Goal: Transaction & Acquisition: Purchase product/service

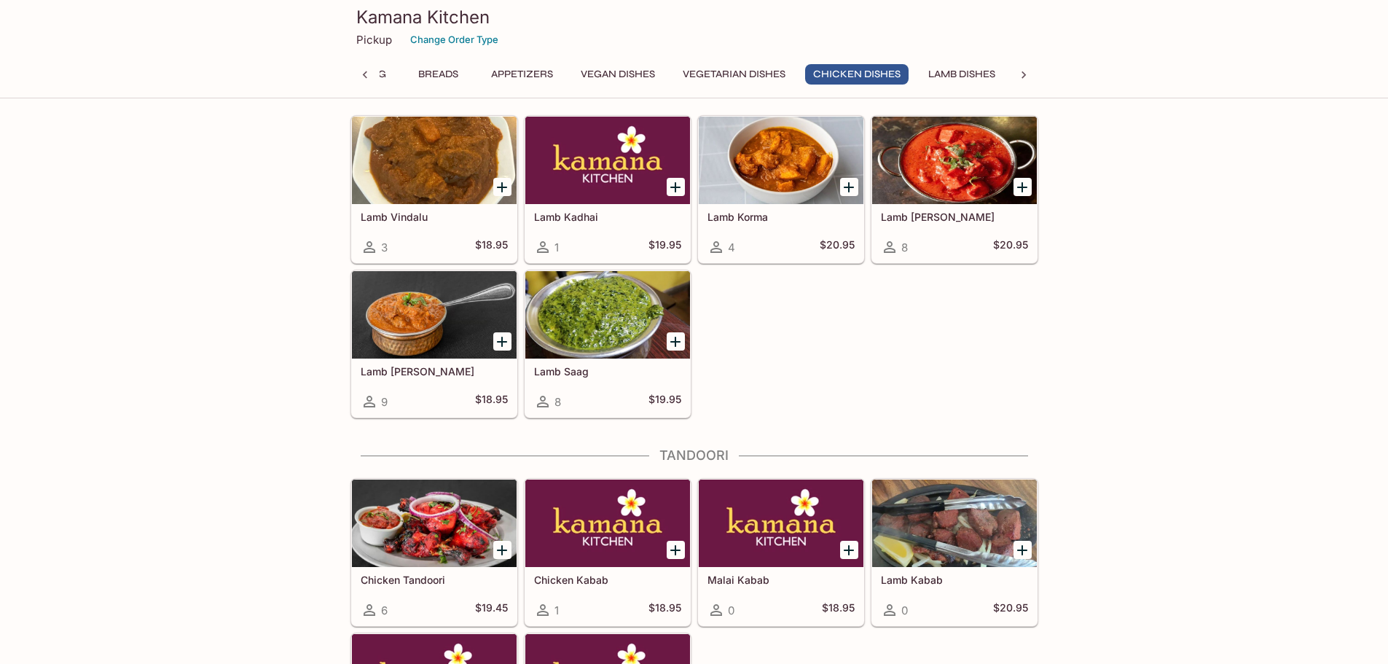
scroll to position [2842, 0]
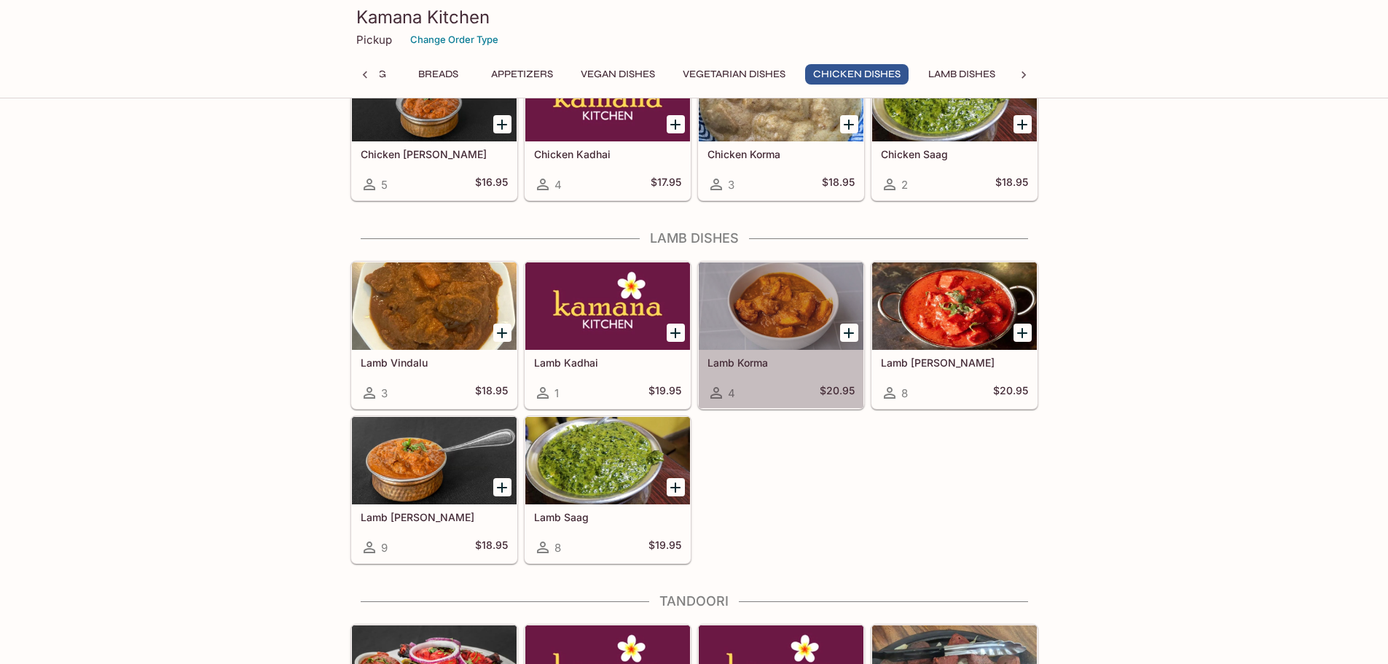
click at [778, 345] on div at bounding box center [781, 305] width 165 height 87
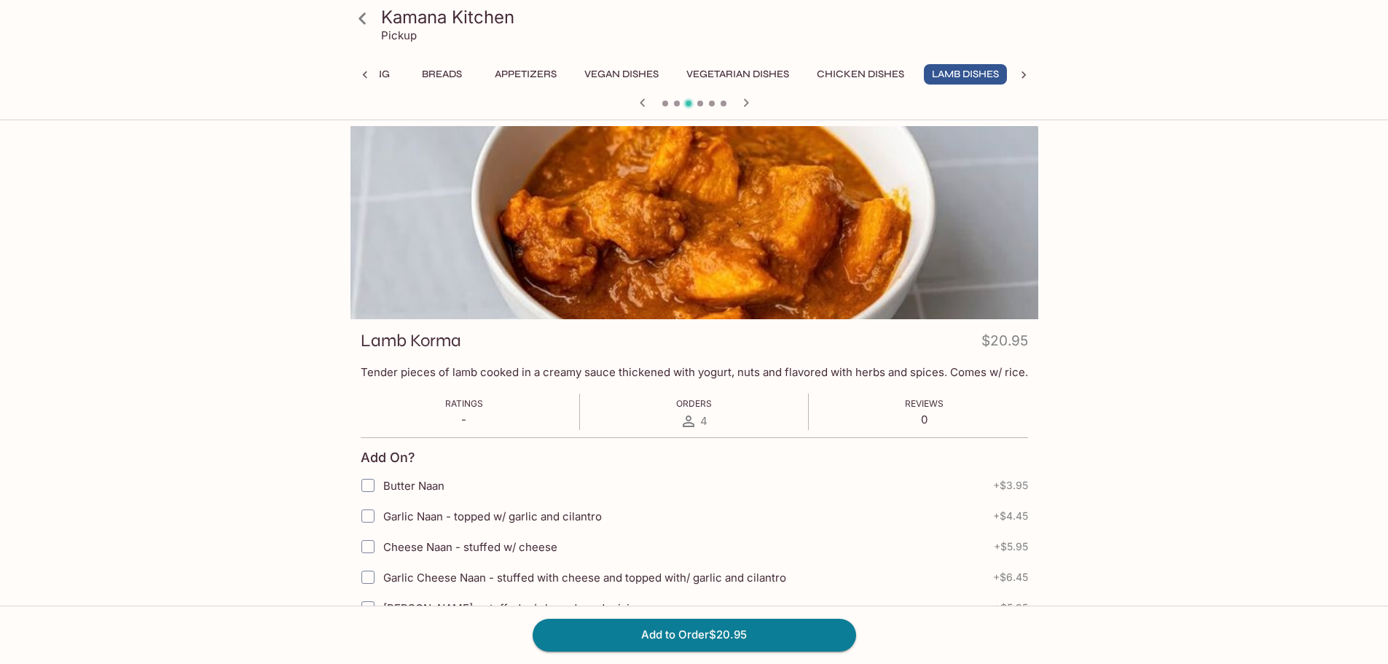
scroll to position [0, 60]
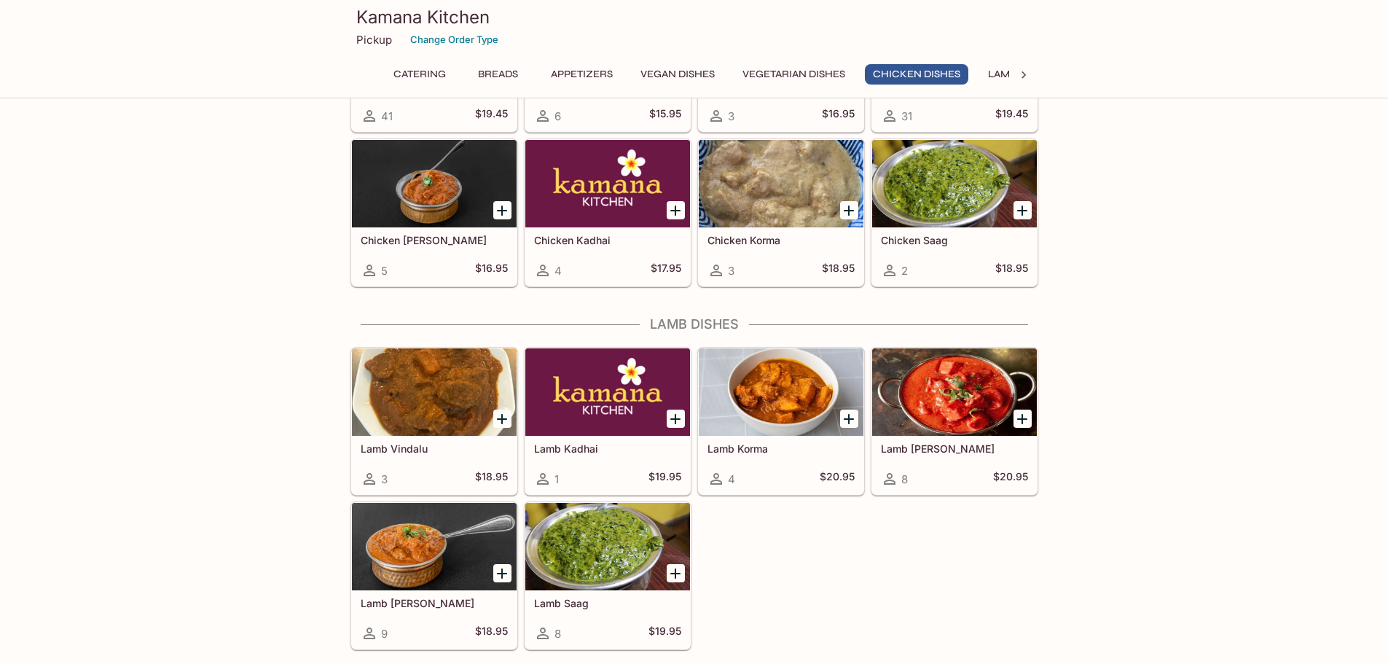
scroll to position [2798, 0]
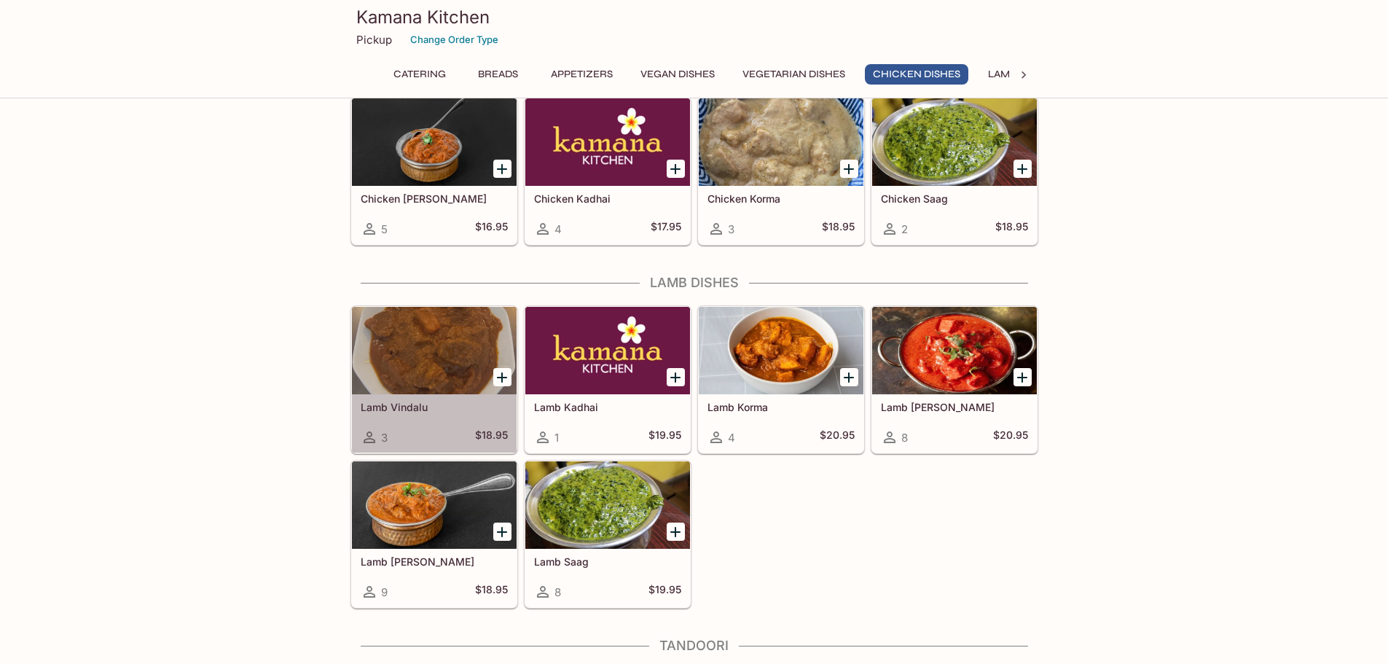
click at [421, 345] on div at bounding box center [434, 350] width 165 height 87
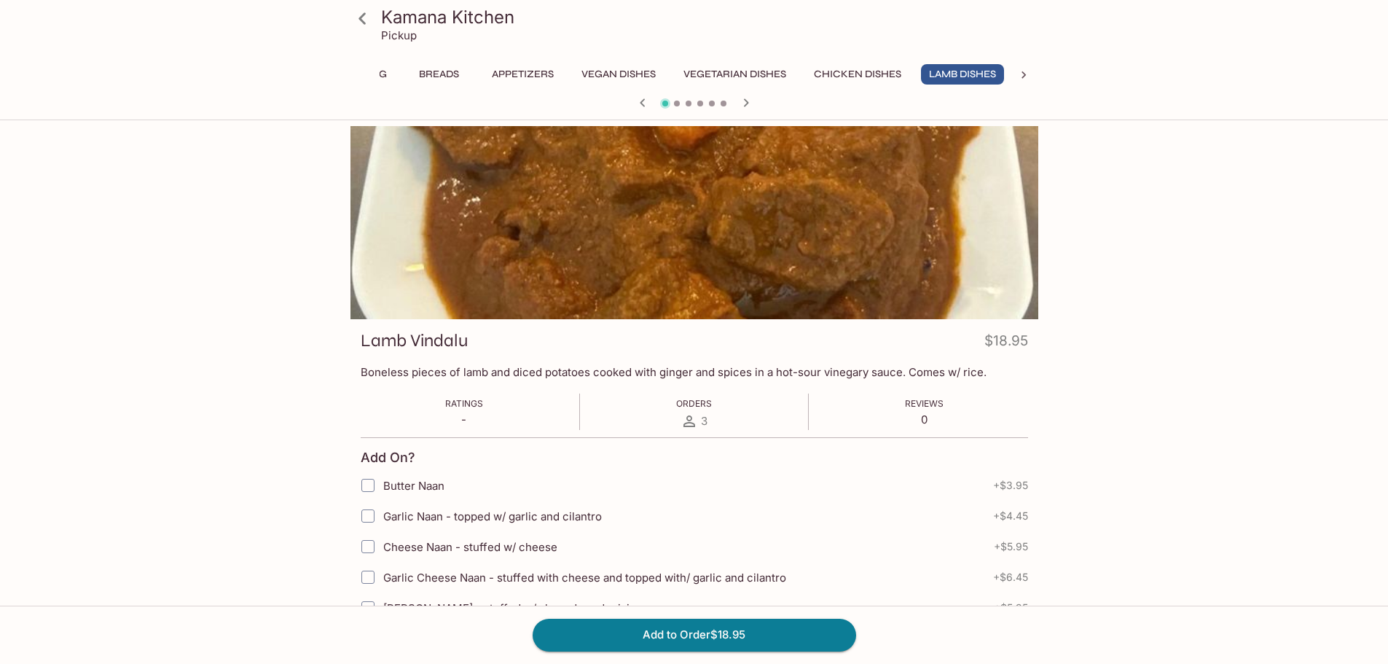
scroll to position [0, 60]
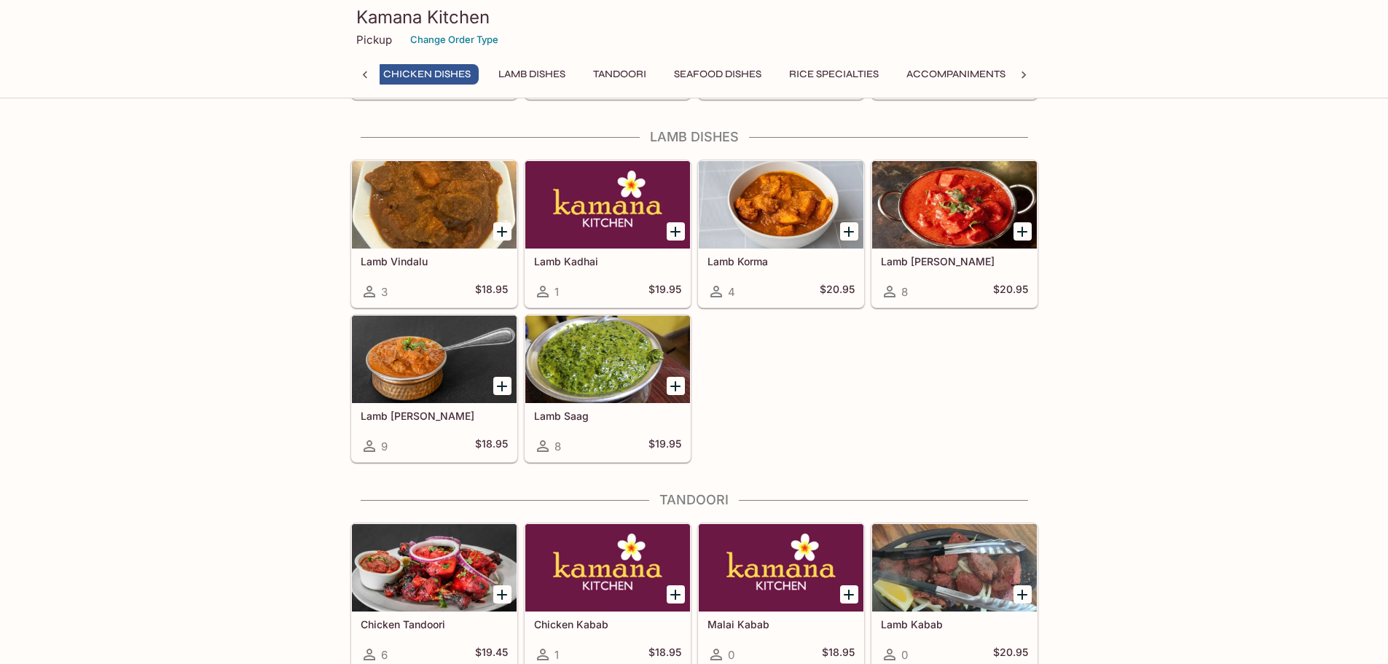
click at [792, 192] on div at bounding box center [781, 204] width 165 height 87
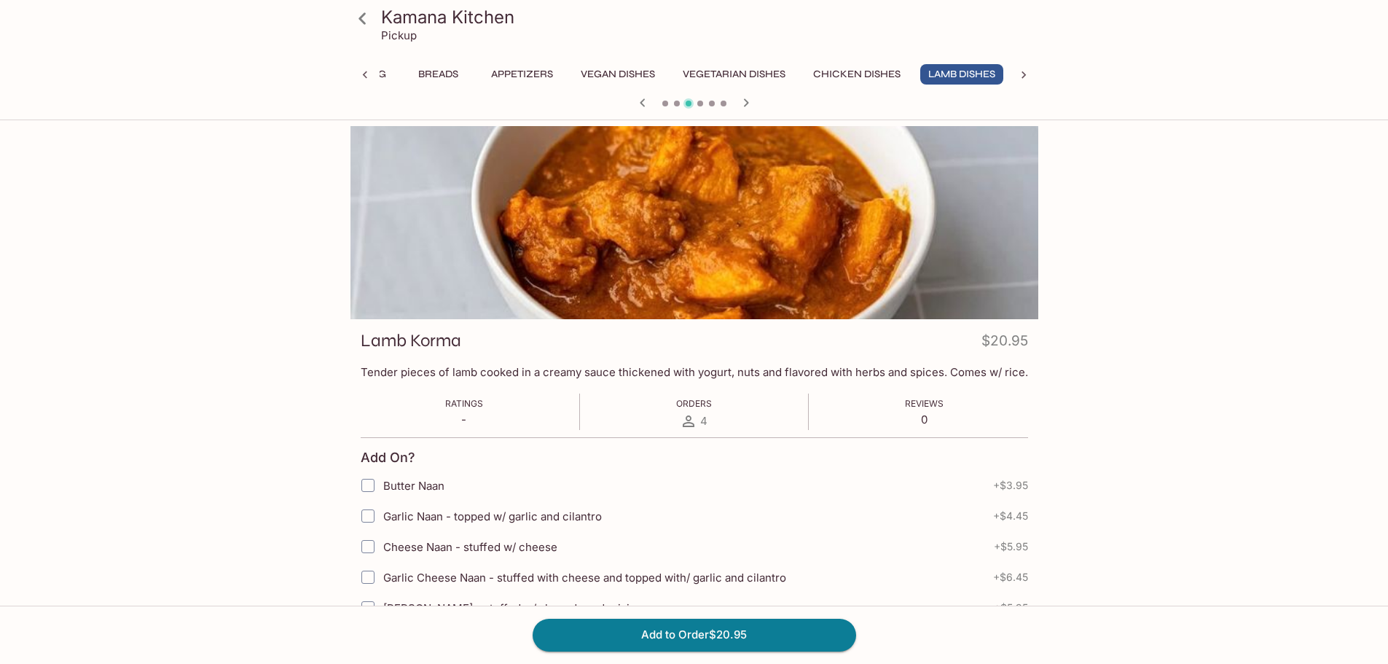
click at [420, 16] on h3 "Kamana Kitchen" at bounding box center [706, 17] width 651 height 23
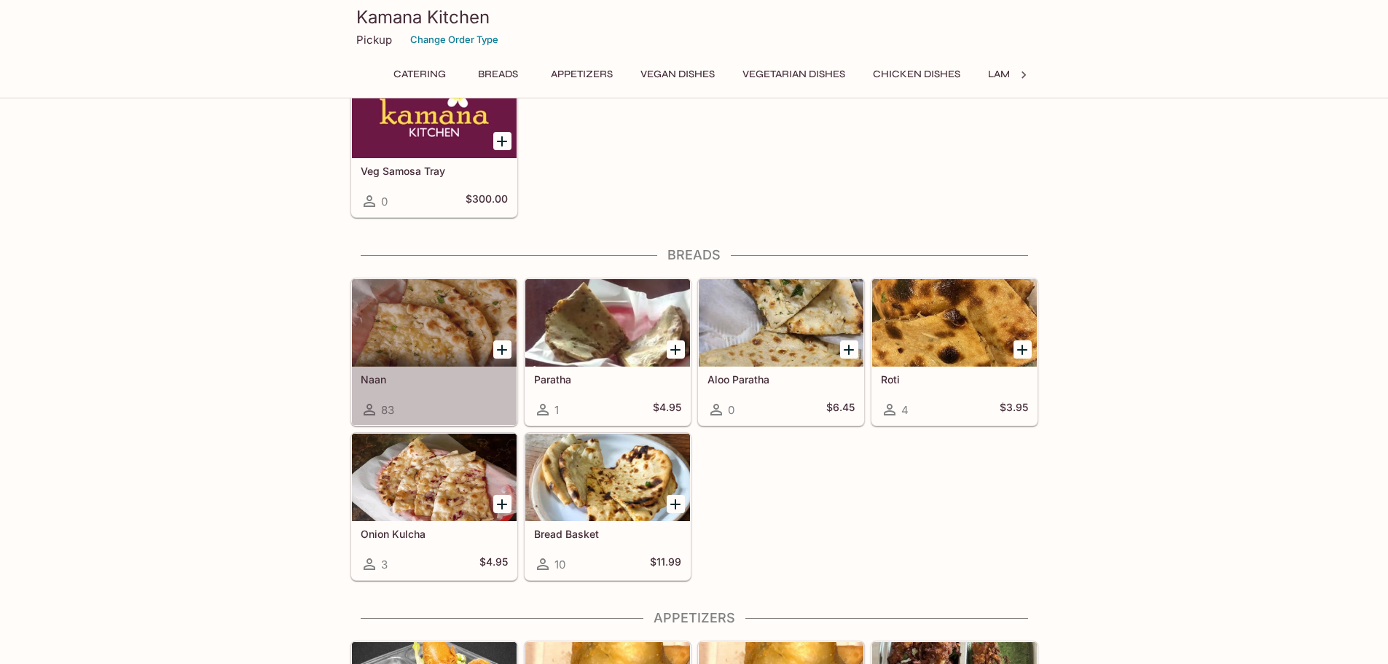
click at [404, 327] on div at bounding box center [434, 322] width 165 height 87
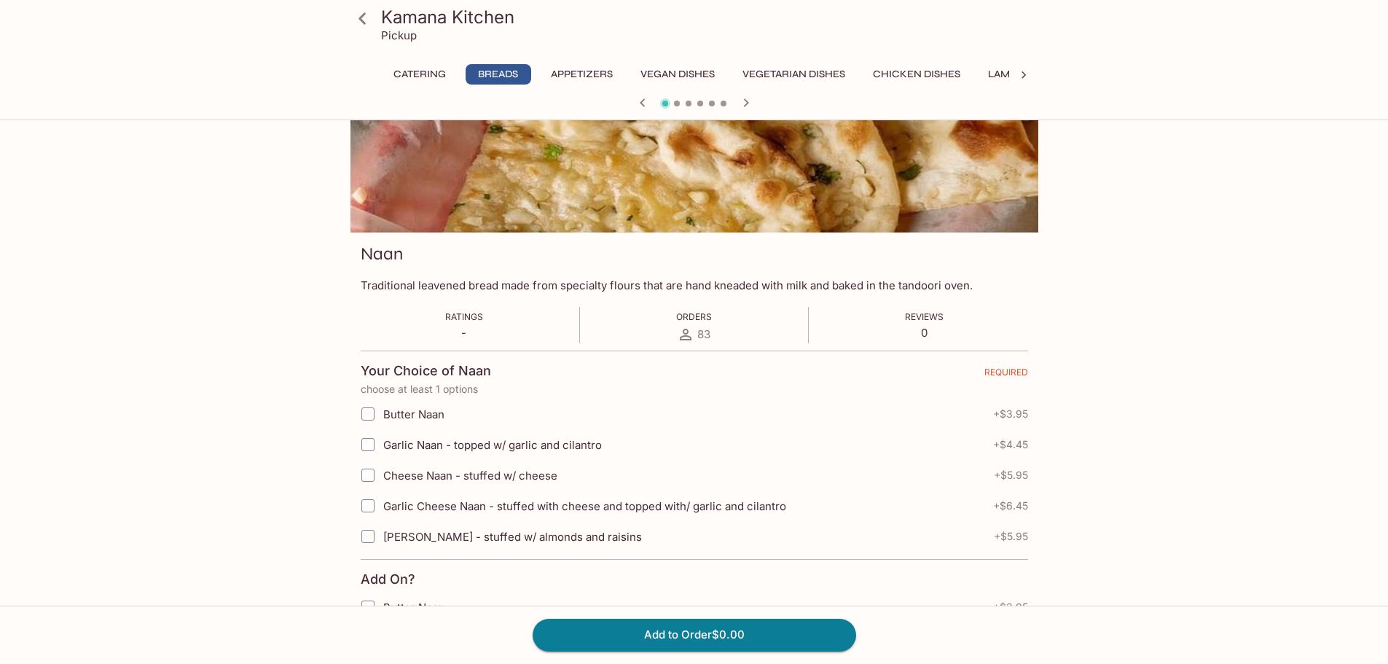
scroll to position [146, 0]
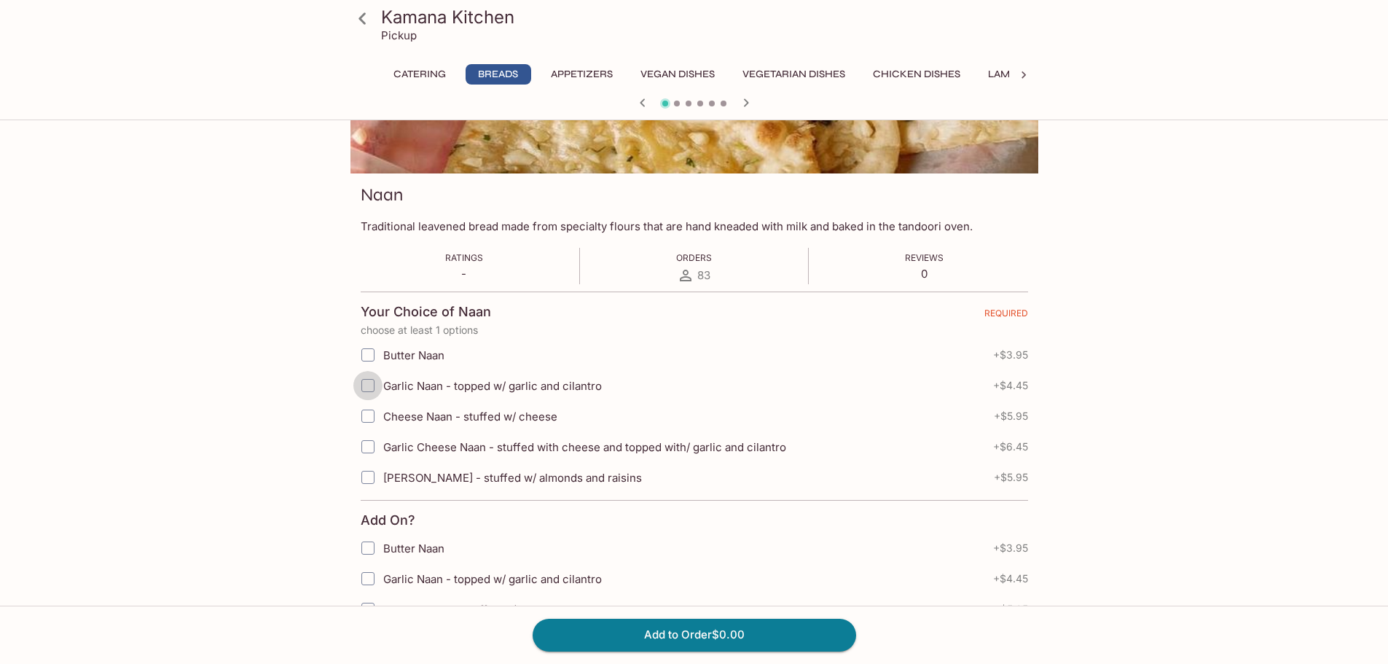
click at [373, 385] on input "Garlic Naan - topped w/ garlic and cilantro" at bounding box center [367, 385] width 29 height 29
checkbox input "true"
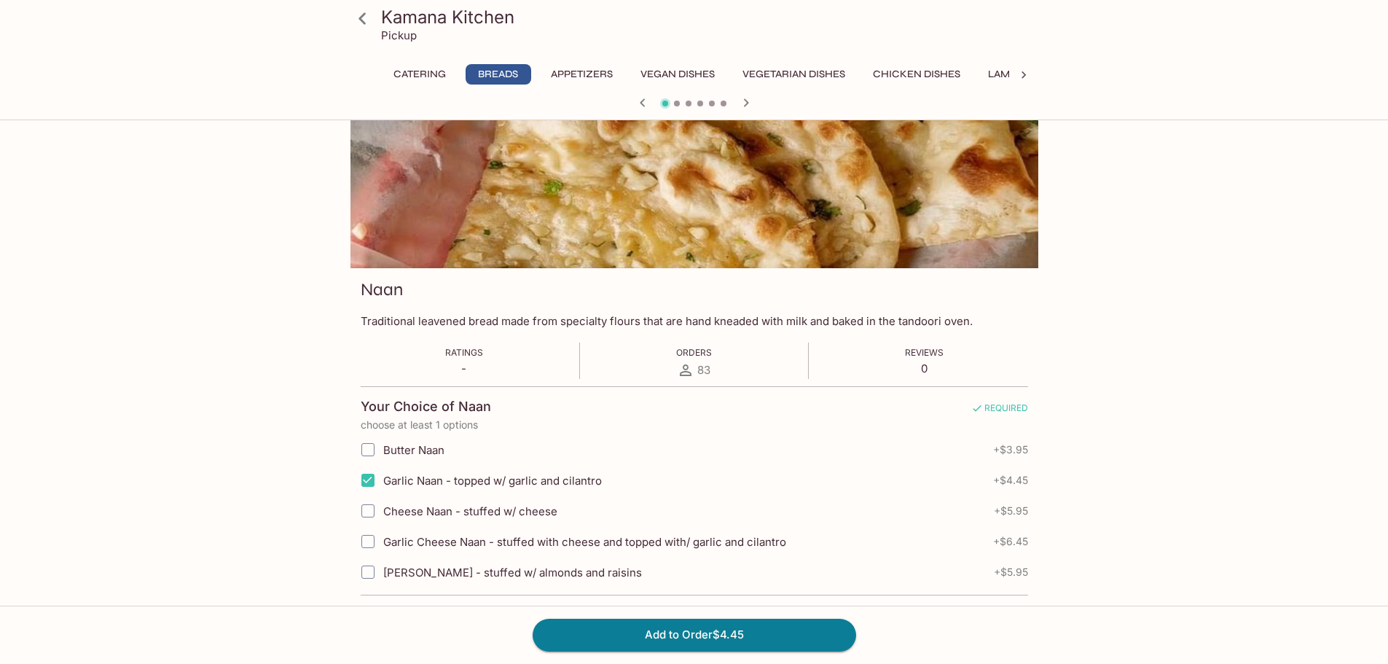
scroll to position [73, 0]
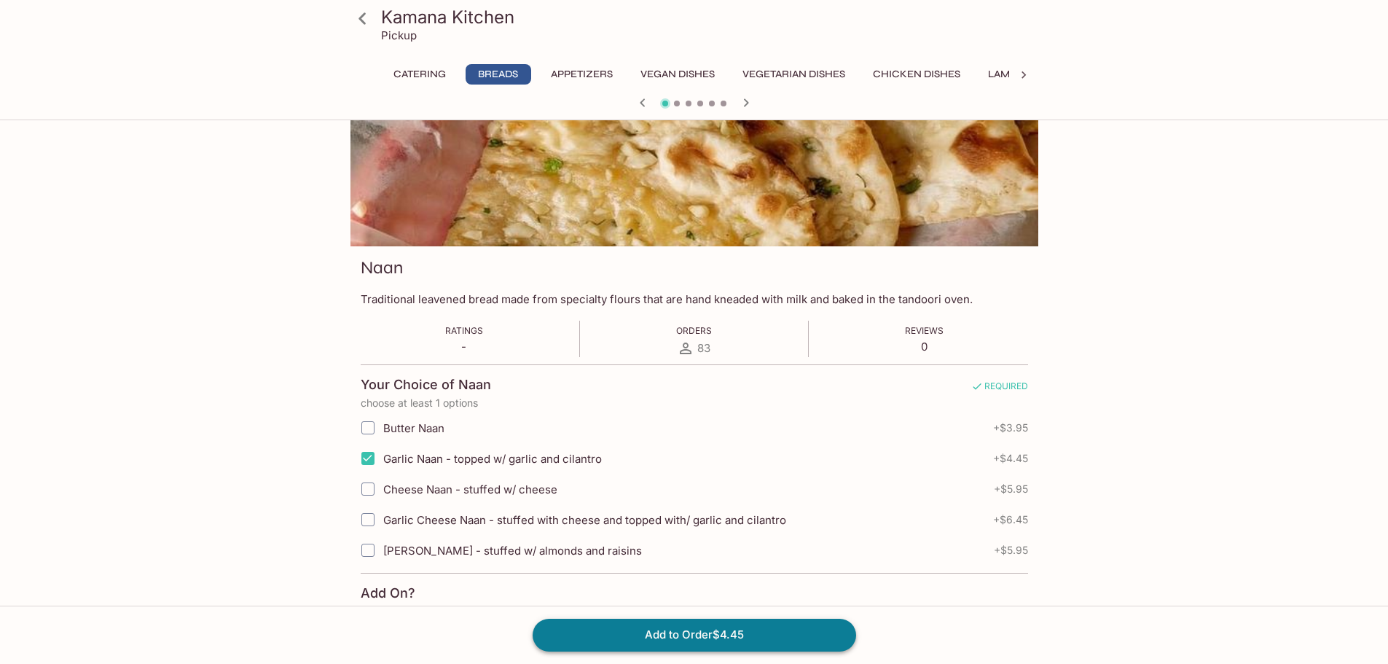
click at [755, 639] on button "Add to Order $4.45" at bounding box center [695, 635] width 324 height 32
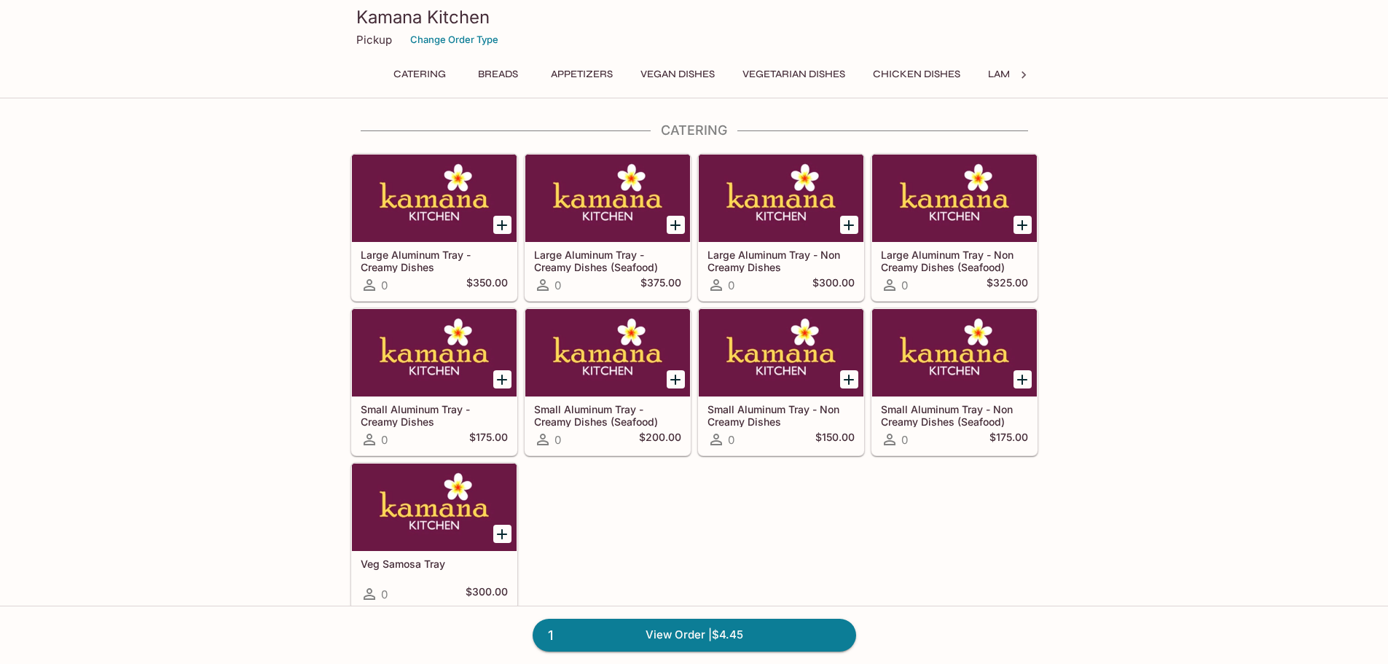
click at [608, 73] on button "Appetizers" at bounding box center [582, 74] width 78 height 20
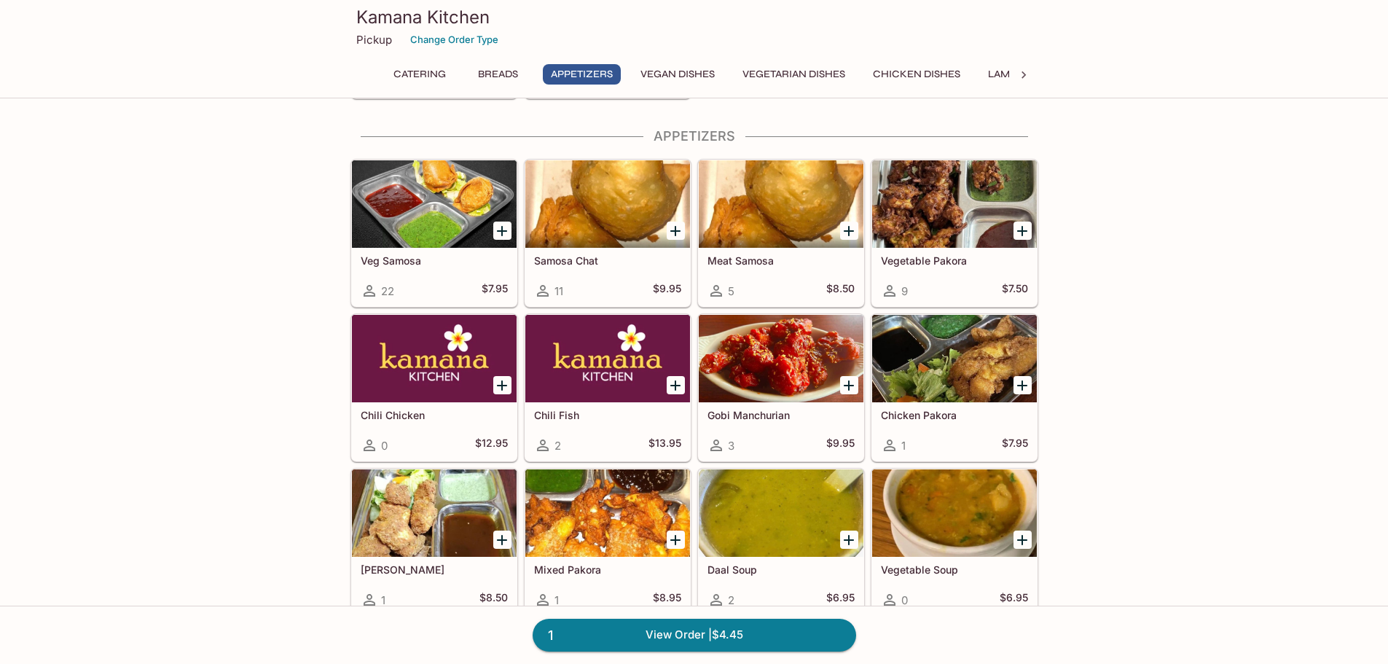
scroll to position [879, 0]
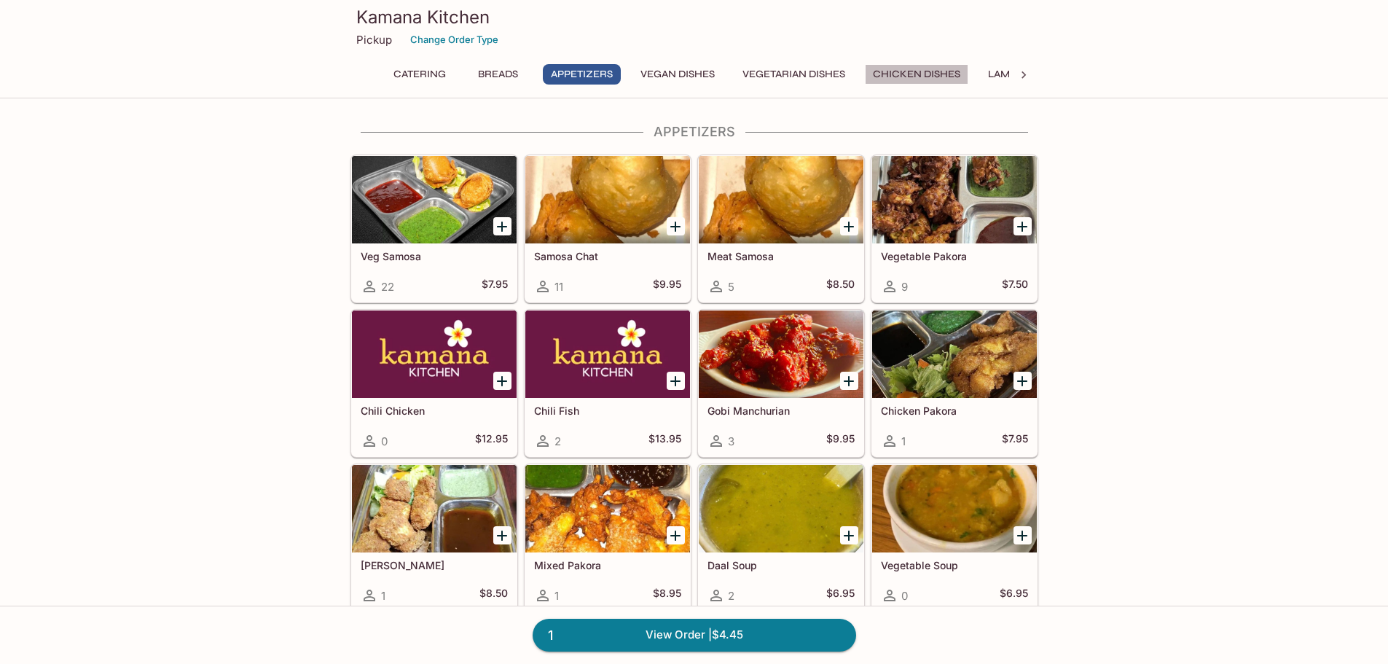
click at [941, 70] on button "Chicken Dishes" at bounding box center [916, 74] width 103 height 20
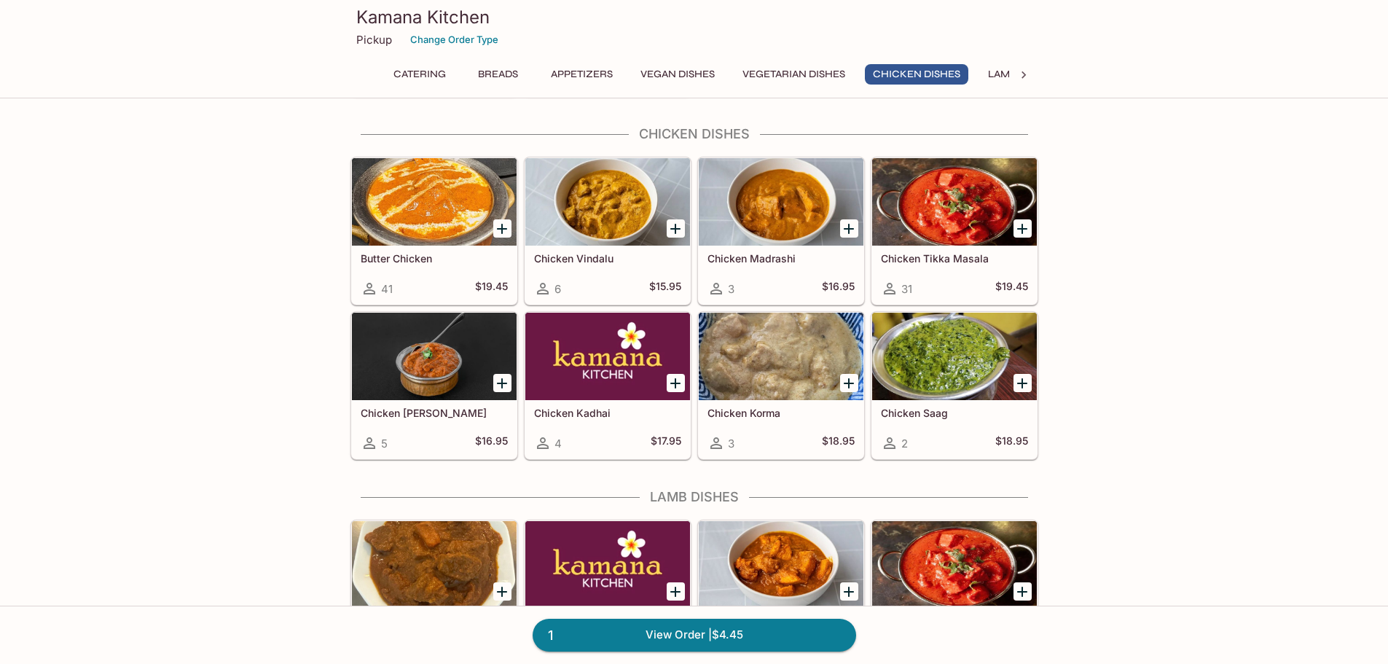
scroll to position [2585, 0]
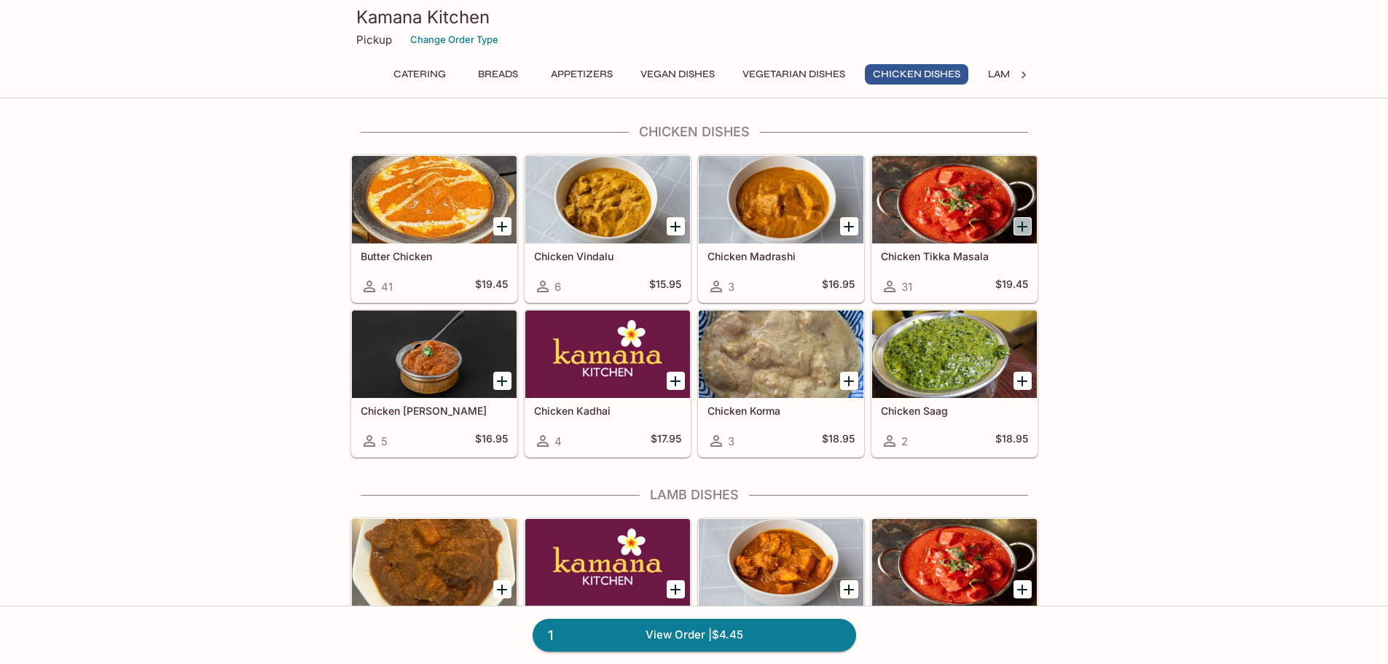
click at [1021, 230] on icon "Add Chicken Tikka Masala" at bounding box center [1022, 226] width 17 height 17
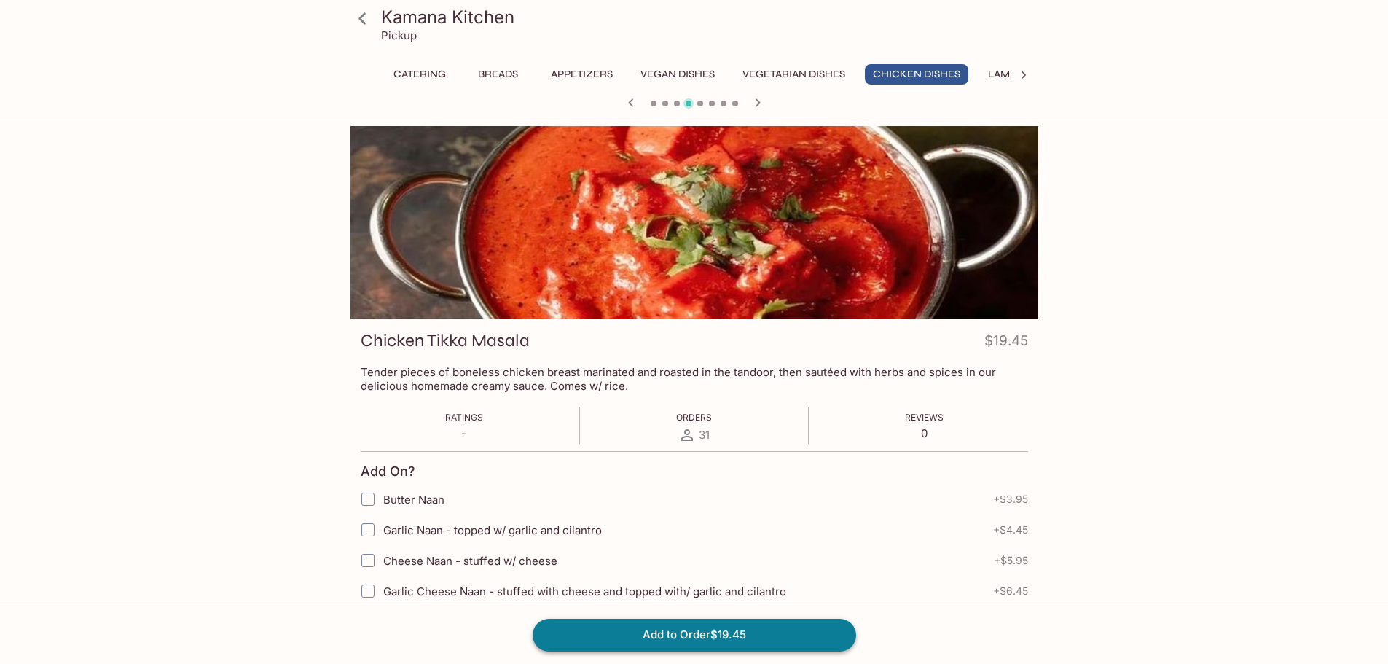
click at [694, 647] on button "Add to Order $19.45" at bounding box center [695, 635] width 324 height 32
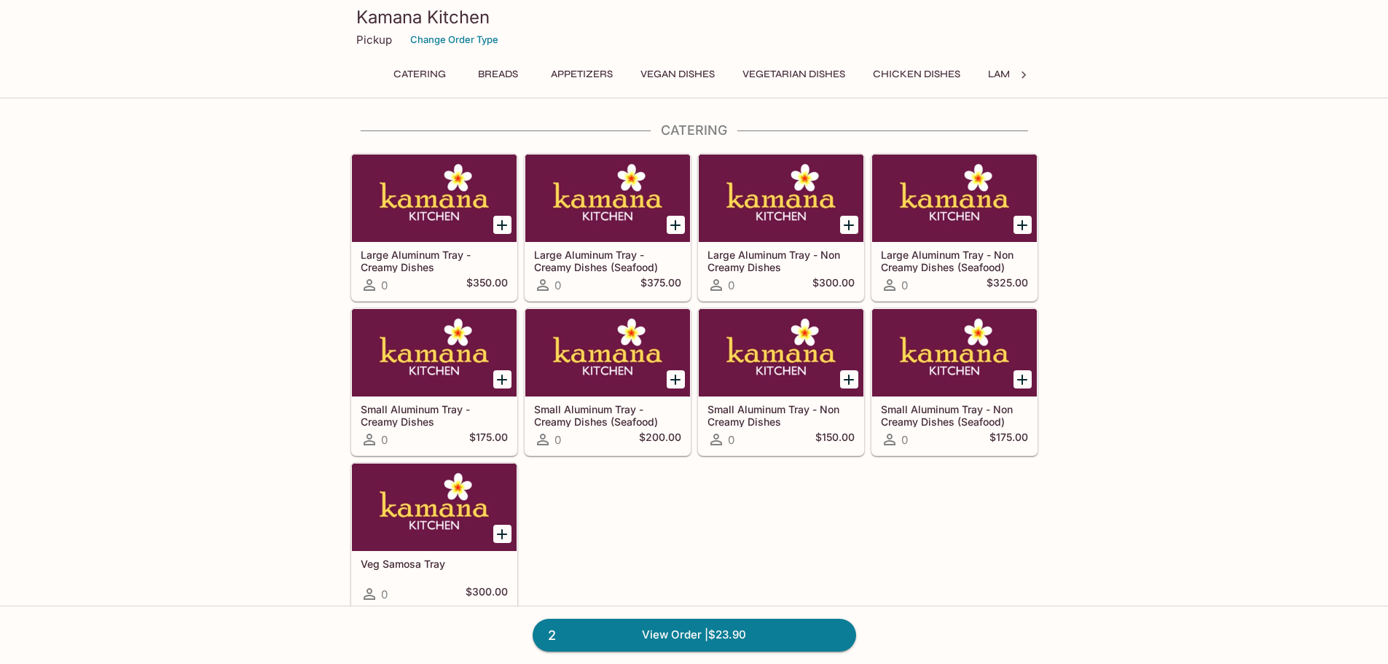
click at [998, 79] on button "Lamb Dishes" at bounding box center [1021, 74] width 83 height 20
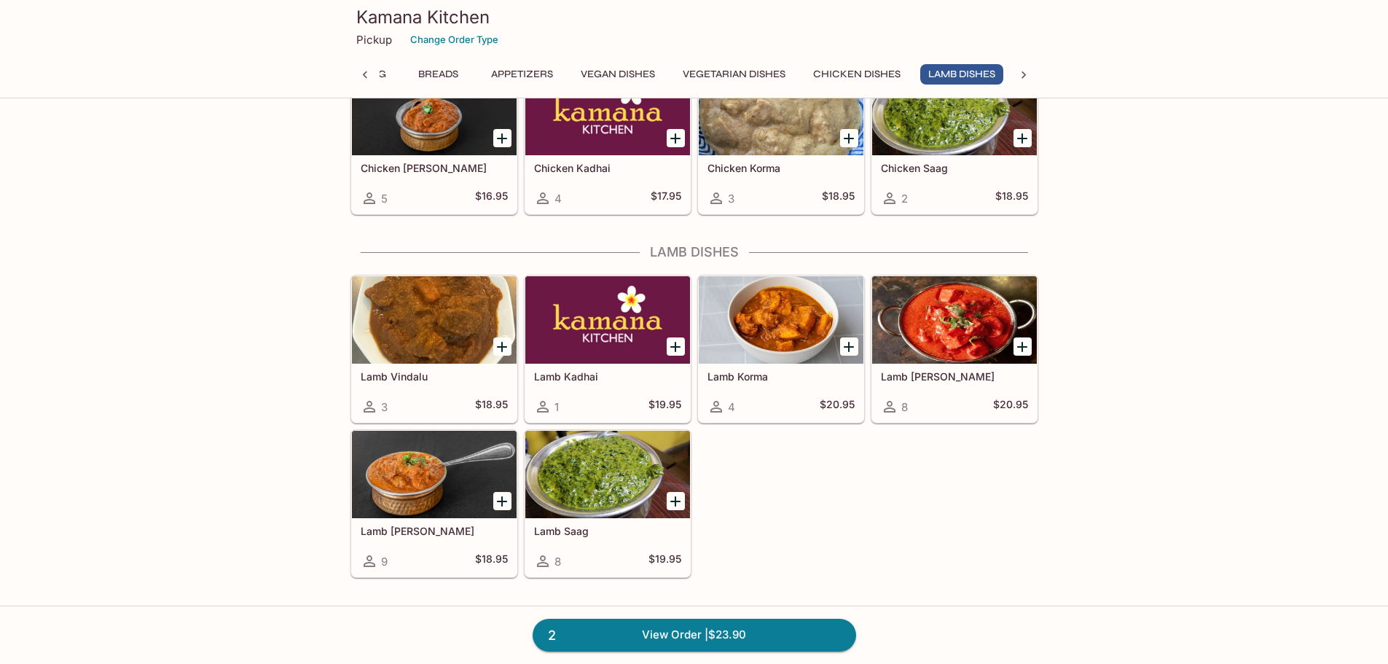
scroll to position [2948, 0]
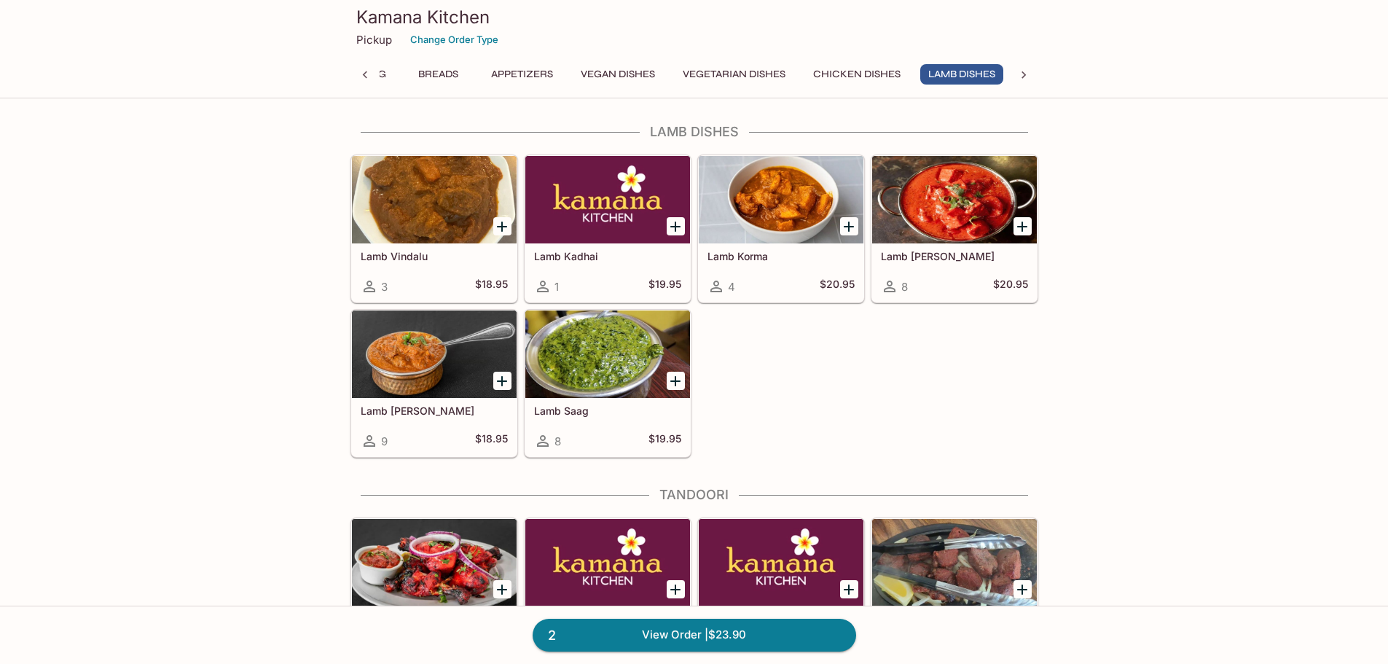
click at [853, 222] on icon "Add Lamb Korma" at bounding box center [848, 226] width 17 height 17
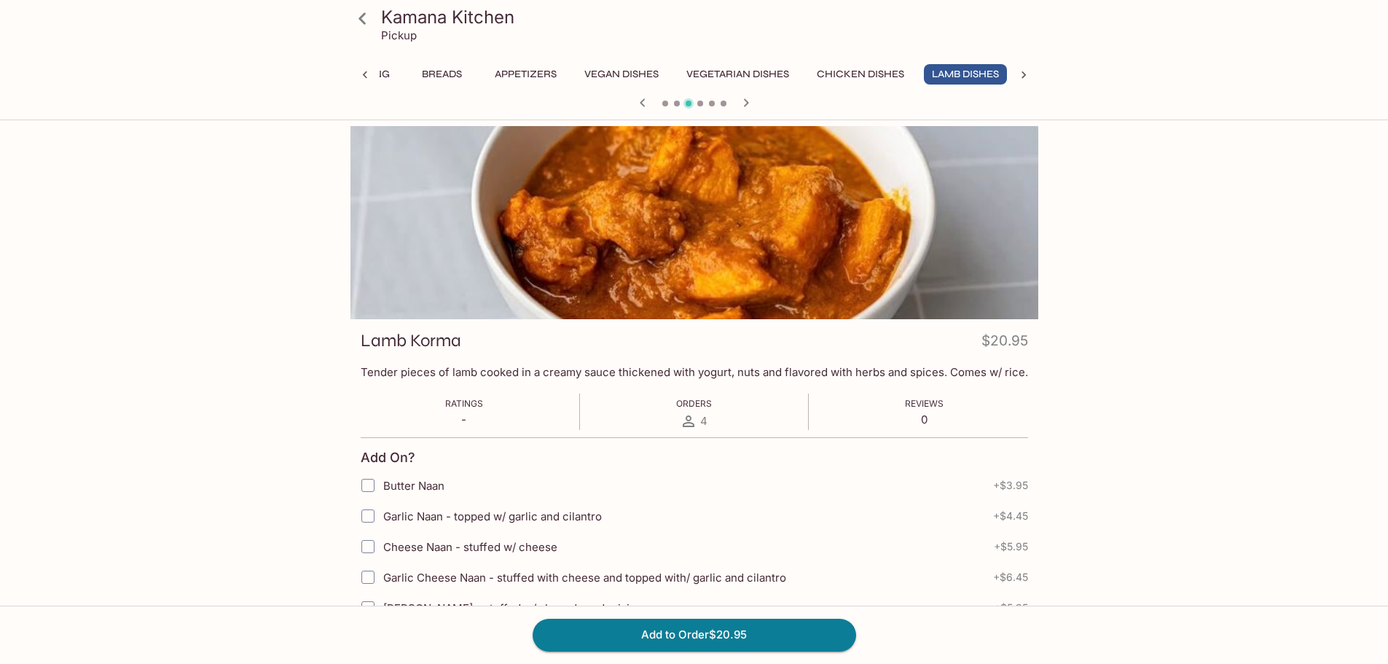
scroll to position [0, 60]
click at [715, 628] on button "Add to Order $20.95" at bounding box center [695, 635] width 324 height 32
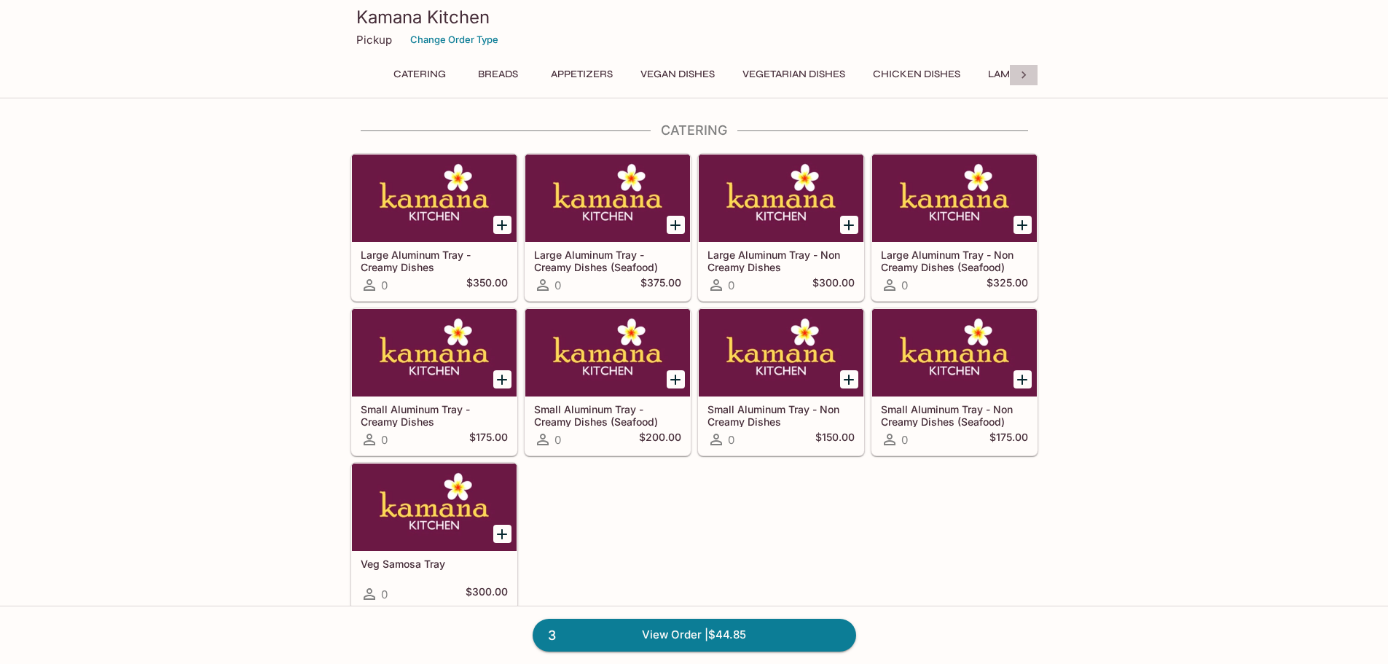
click at [1023, 74] on icon at bounding box center [1024, 75] width 15 height 15
click at [719, 61] on div "Kamana Kitchen Pickup Change Order Type Catering Breads Appetizers Vegan Dishes…" at bounding box center [695, 46] width 700 height 93
click at [716, 71] on button "Rice Specialties" at bounding box center [719, 74] width 106 height 20
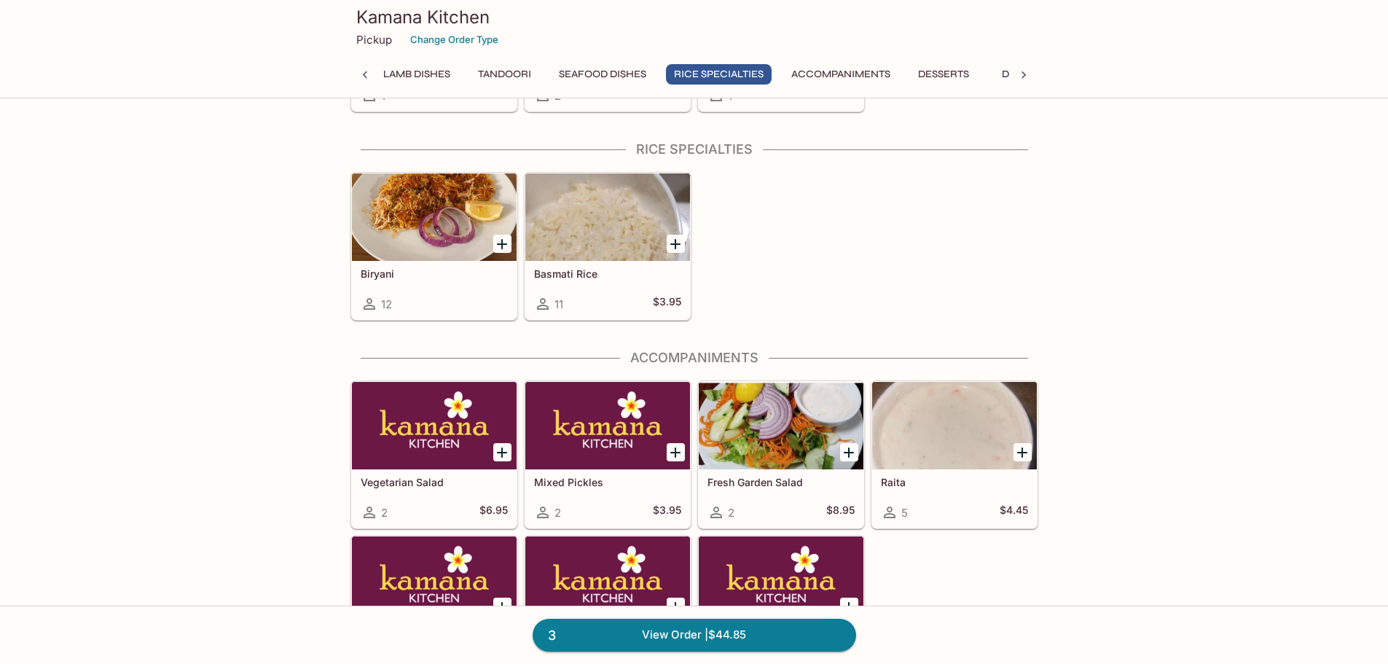
scroll to position [4037, 0]
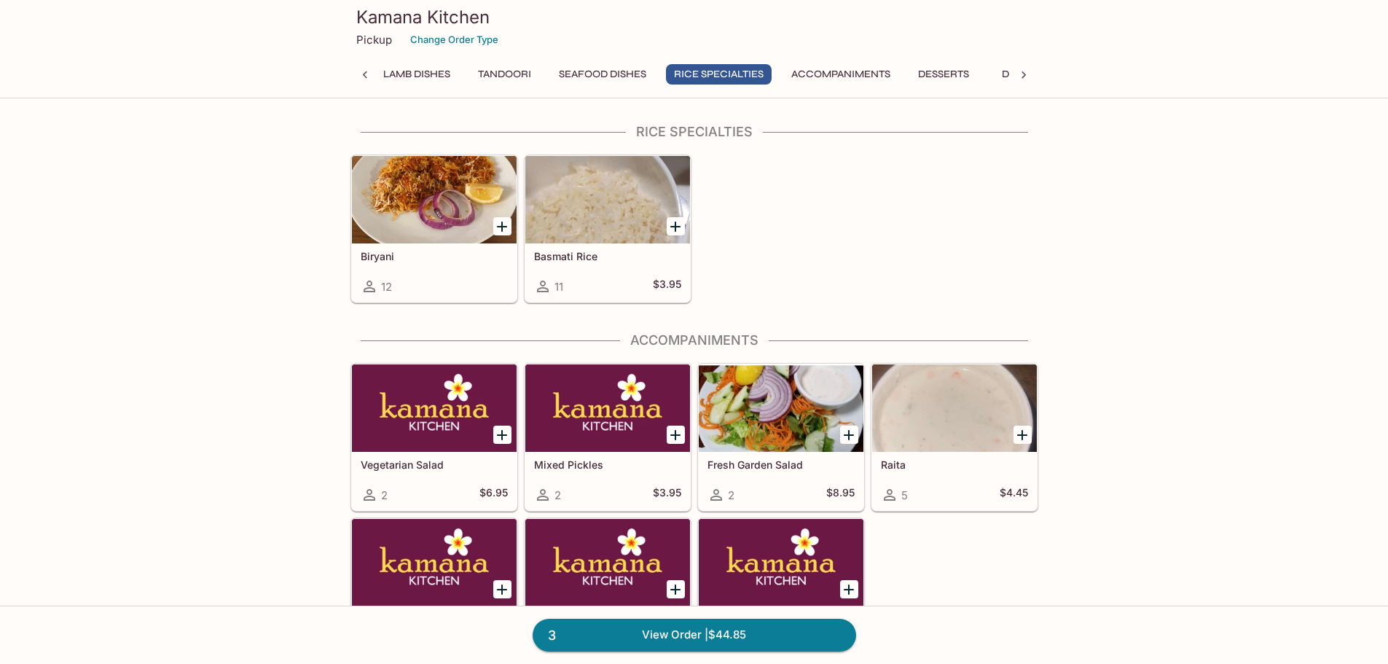
click at [365, 74] on icon at bounding box center [364, 74] width 4 height 7
click at [485, 73] on button "Breads" at bounding box center [499, 74] width 66 height 20
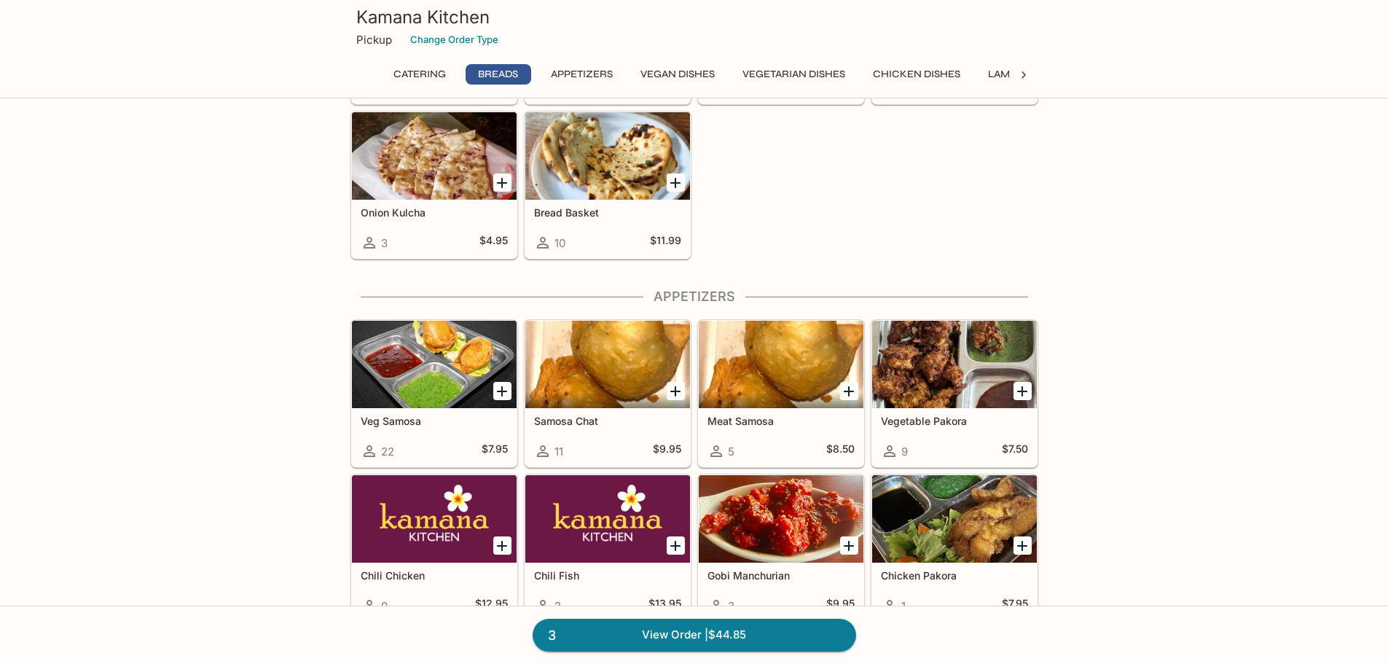
scroll to position [516, 0]
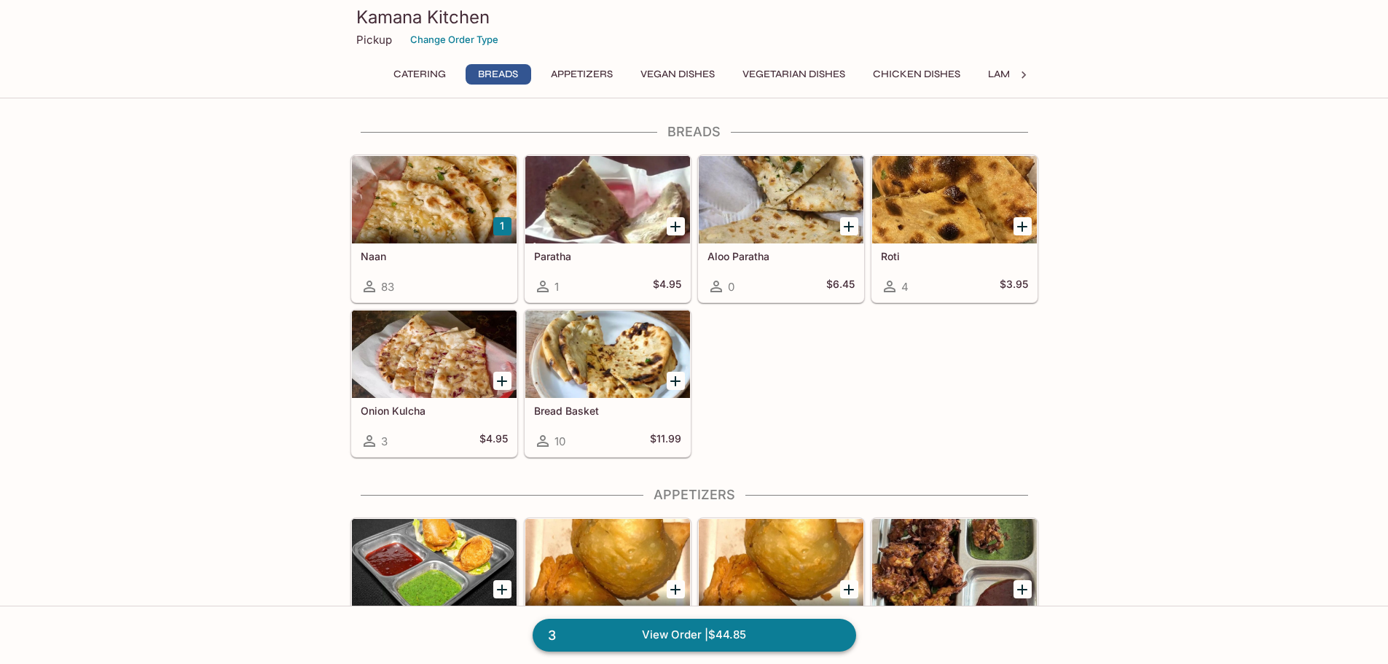
click at [744, 635] on link "3 View Order | $44.85" at bounding box center [695, 635] width 324 height 32
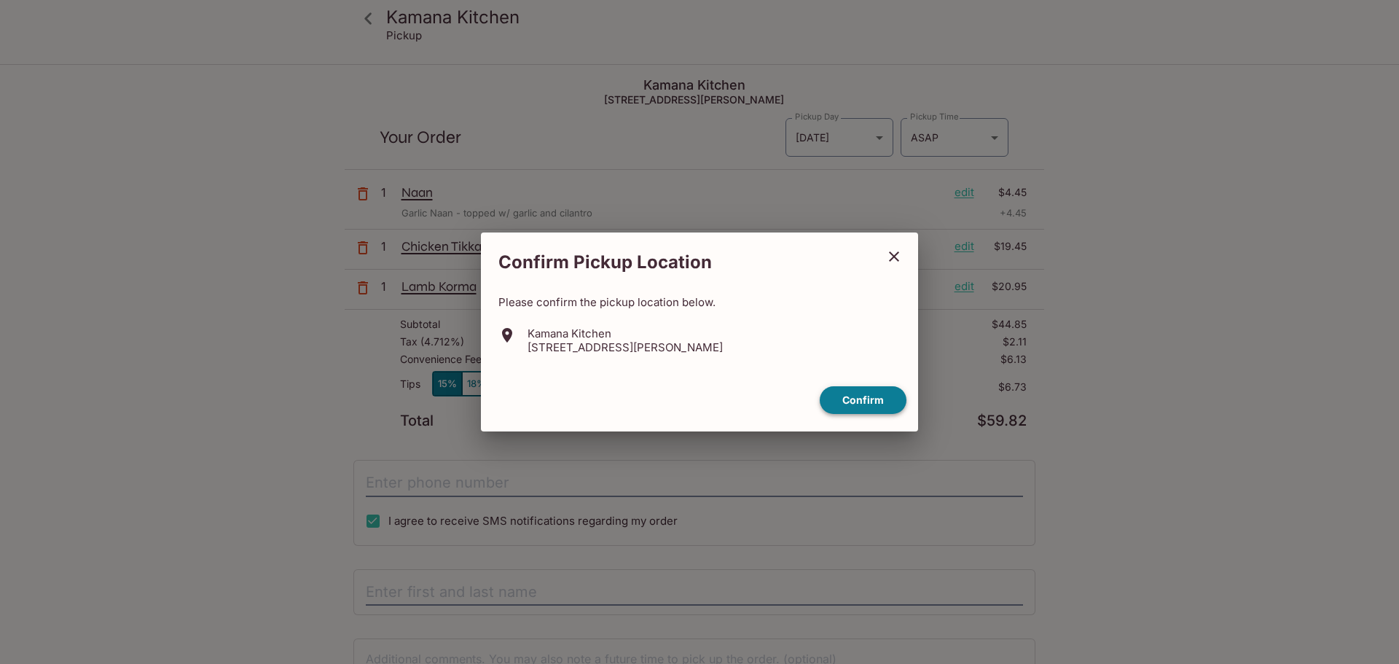
click at [888, 401] on button "Confirm" at bounding box center [863, 400] width 87 height 28
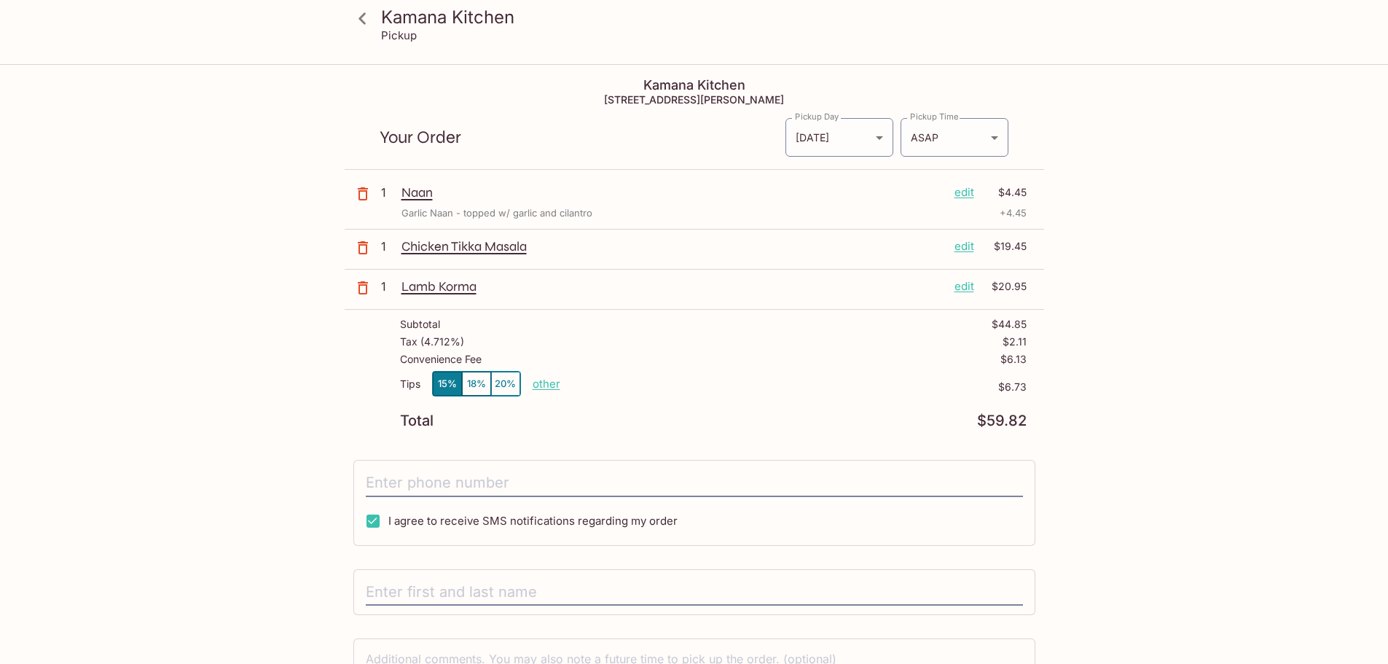
click at [965, 191] on p "edit" at bounding box center [965, 192] width 20 height 16
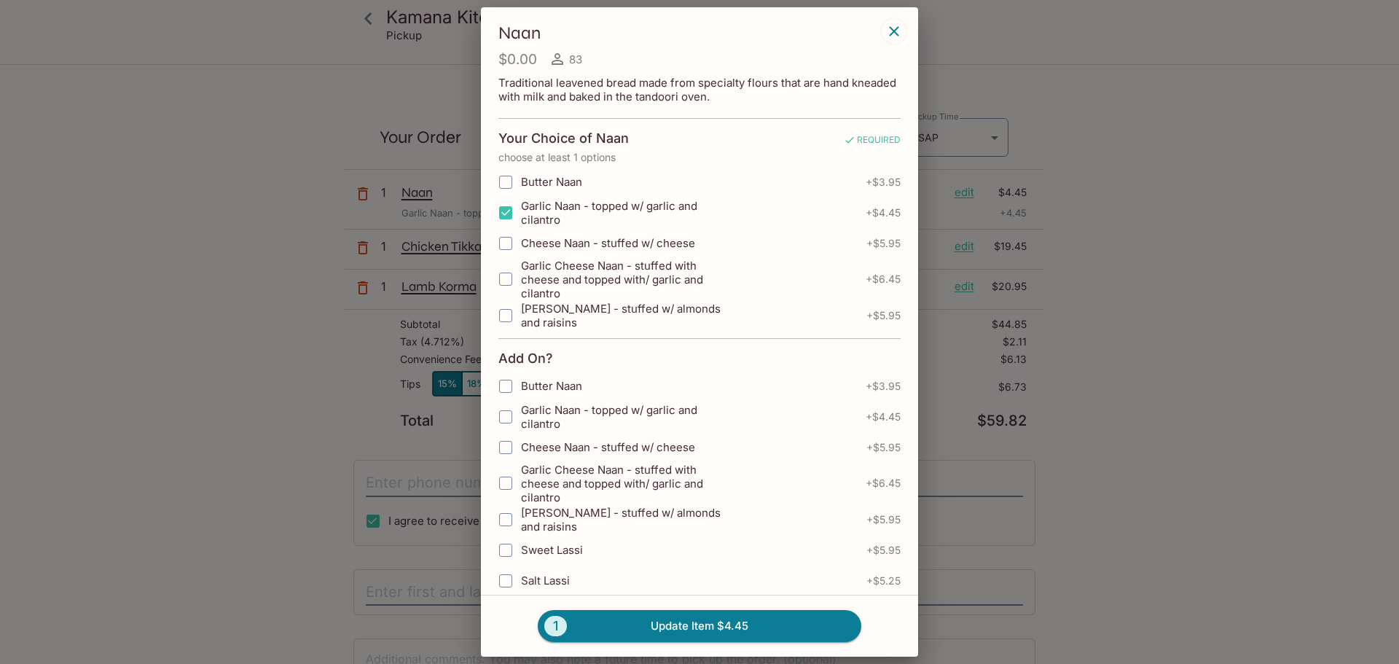
click at [898, 36] on icon "button" at bounding box center [893, 31] width 17 height 17
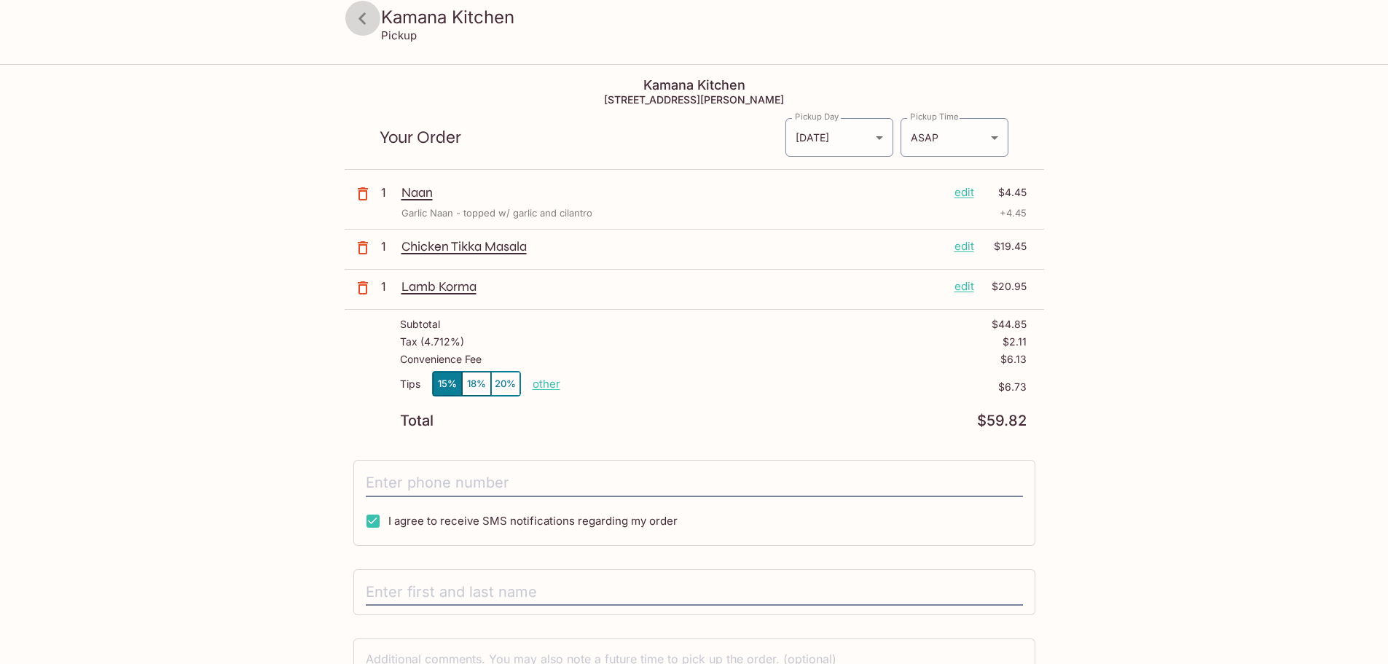
click at [362, 18] on icon at bounding box center [363, 19] width 26 height 26
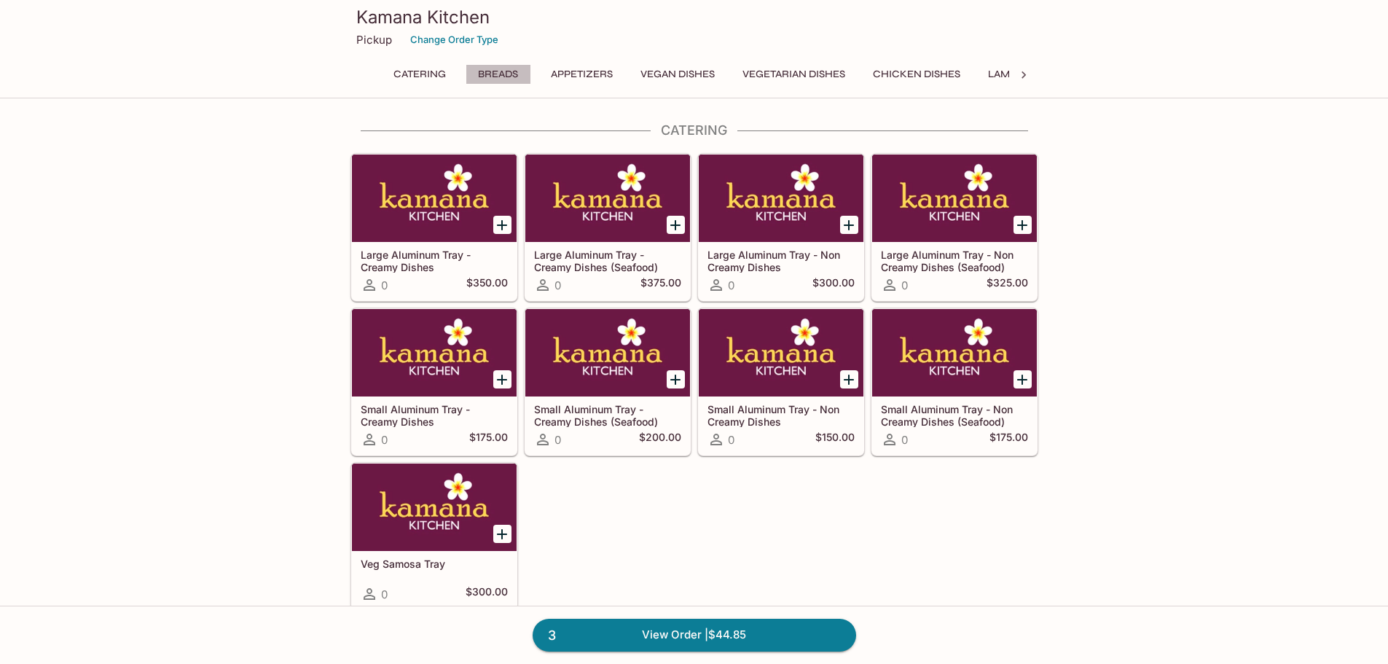
click at [485, 74] on button "Breads" at bounding box center [499, 74] width 66 height 20
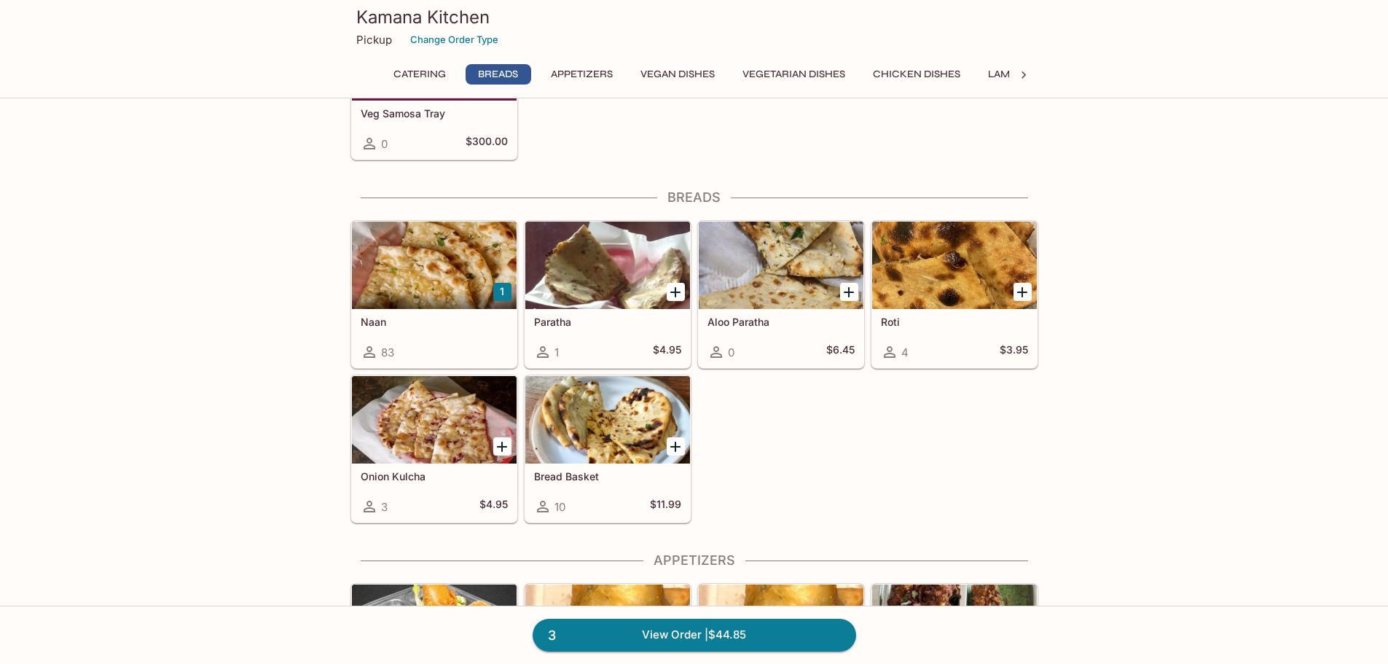
scroll to position [516, 0]
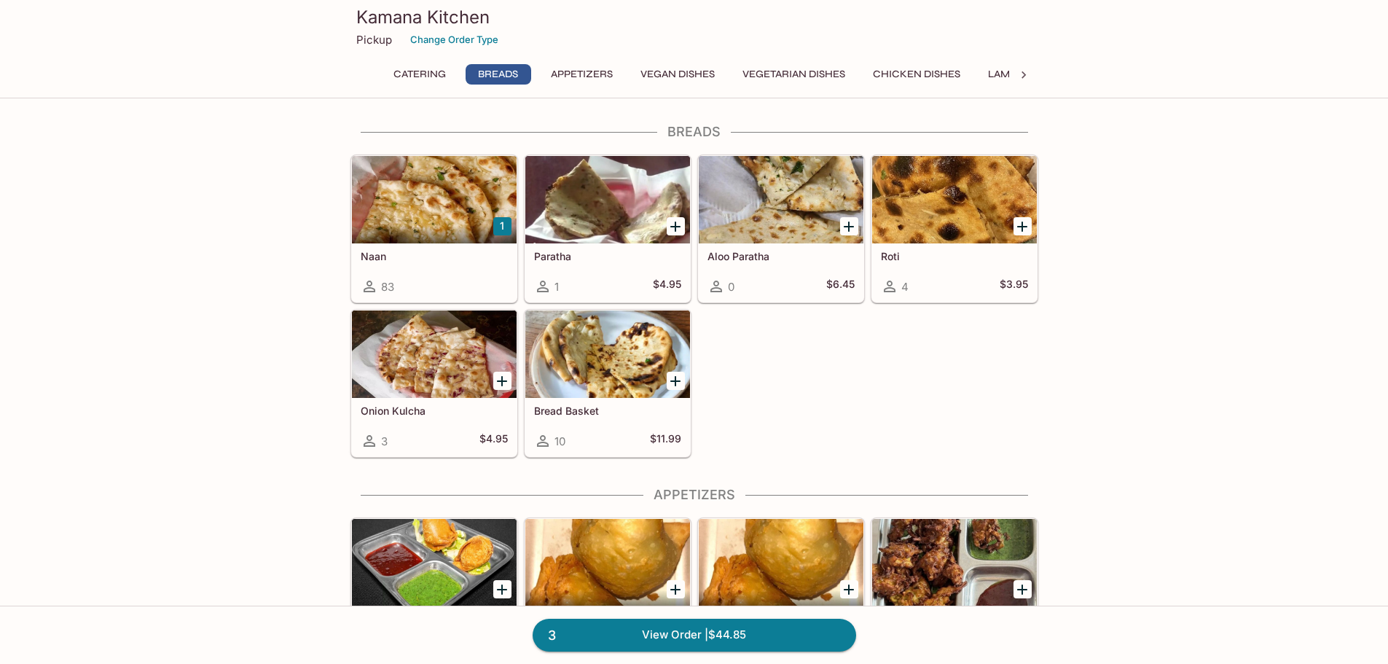
click at [463, 271] on div "Naan 83" at bounding box center [434, 272] width 165 height 58
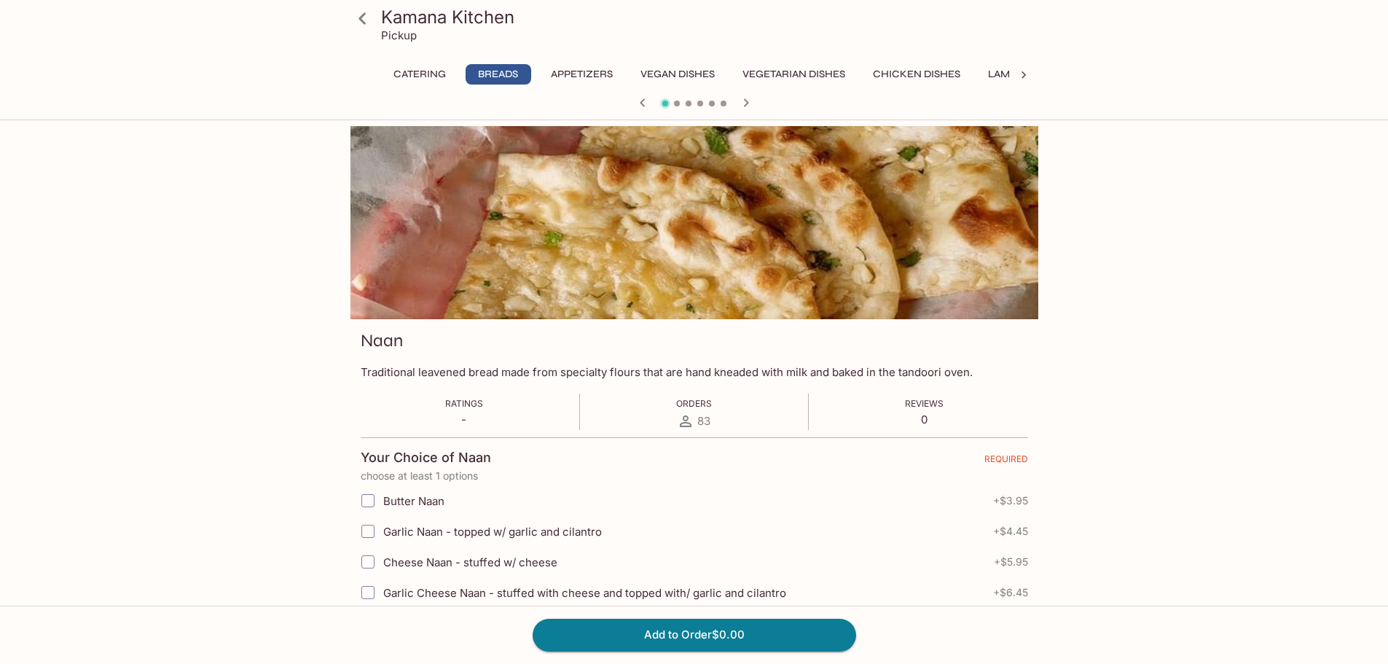
click at [405, 530] on span "Garlic Naan - topped w/ garlic and cilantro" at bounding box center [492, 532] width 219 height 14
click at [383, 530] on input "Garlic Naan - topped w/ garlic and cilantro" at bounding box center [367, 531] width 29 height 29
checkbox input "true"
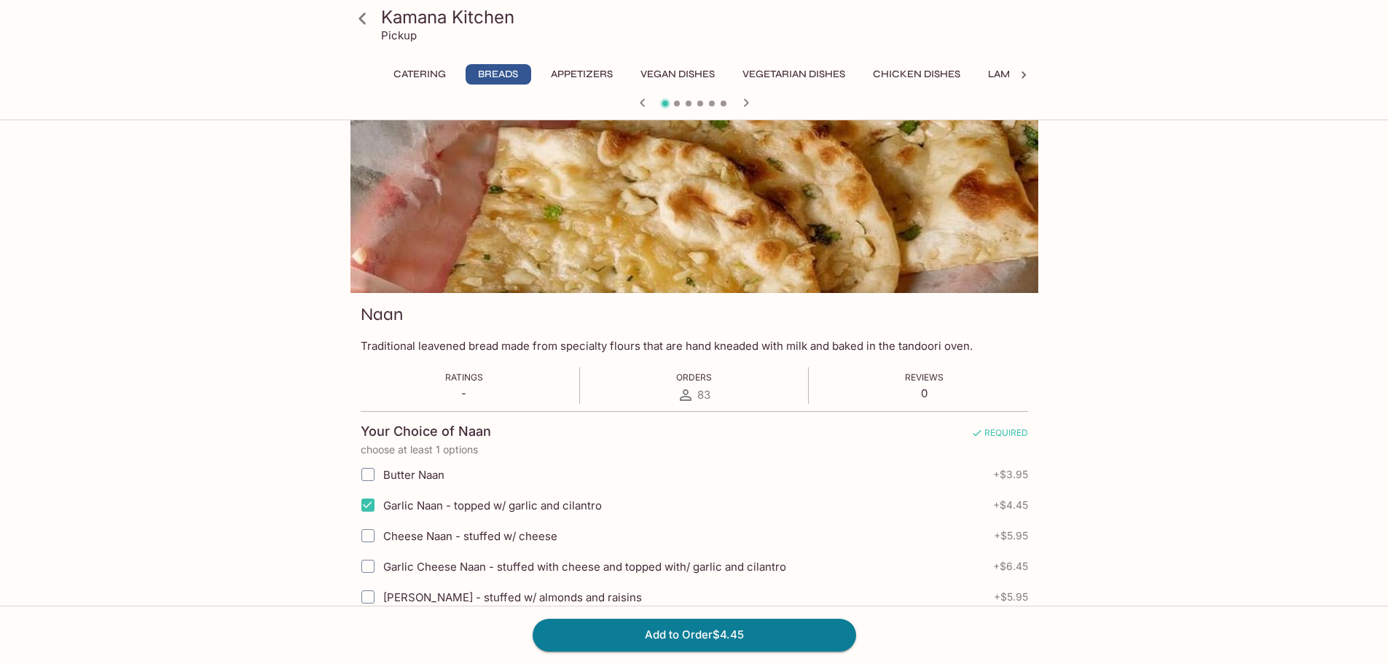
scroll to position [73, 0]
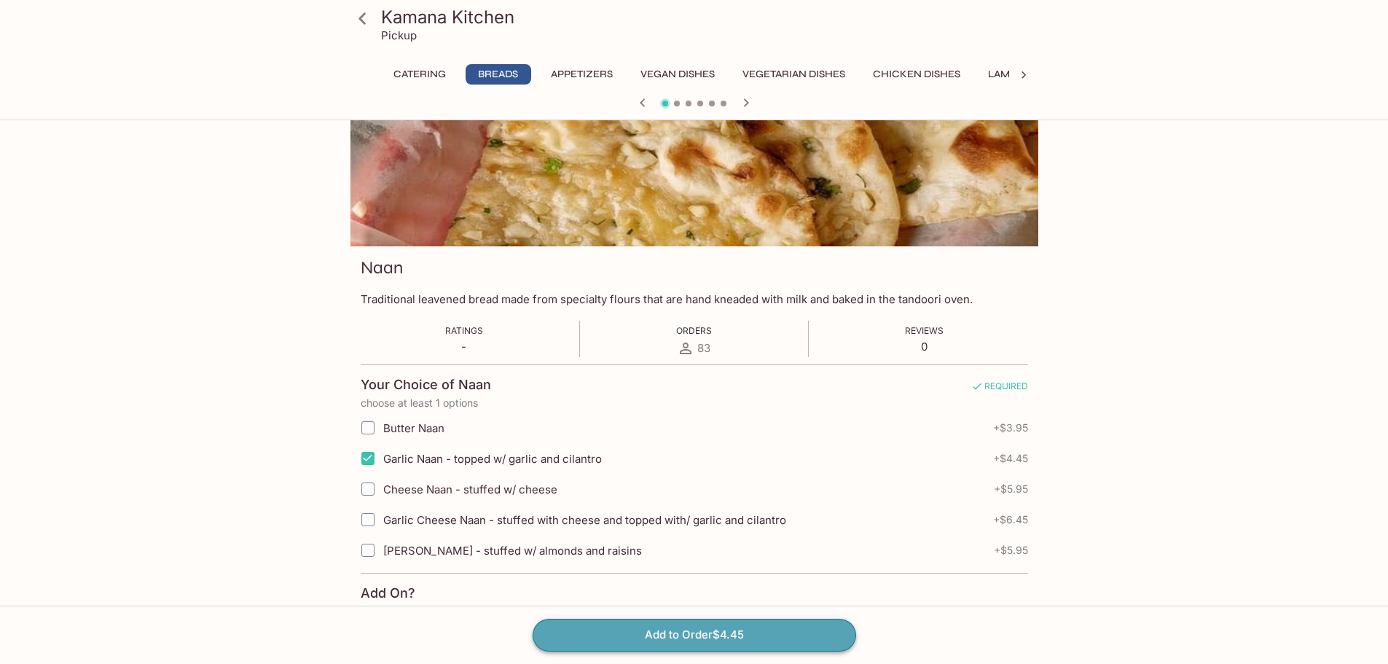
click at [689, 641] on button "Add to Order $4.45" at bounding box center [695, 635] width 324 height 32
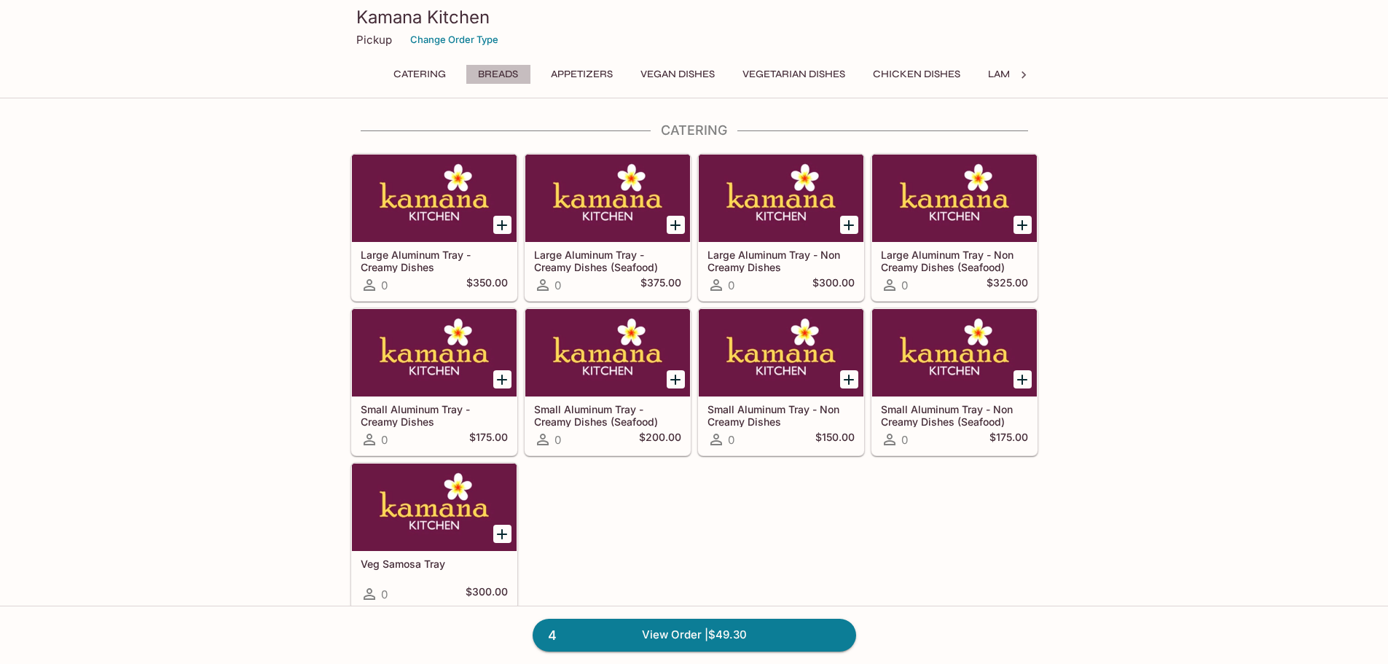
click at [496, 76] on button "Breads" at bounding box center [499, 74] width 66 height 20
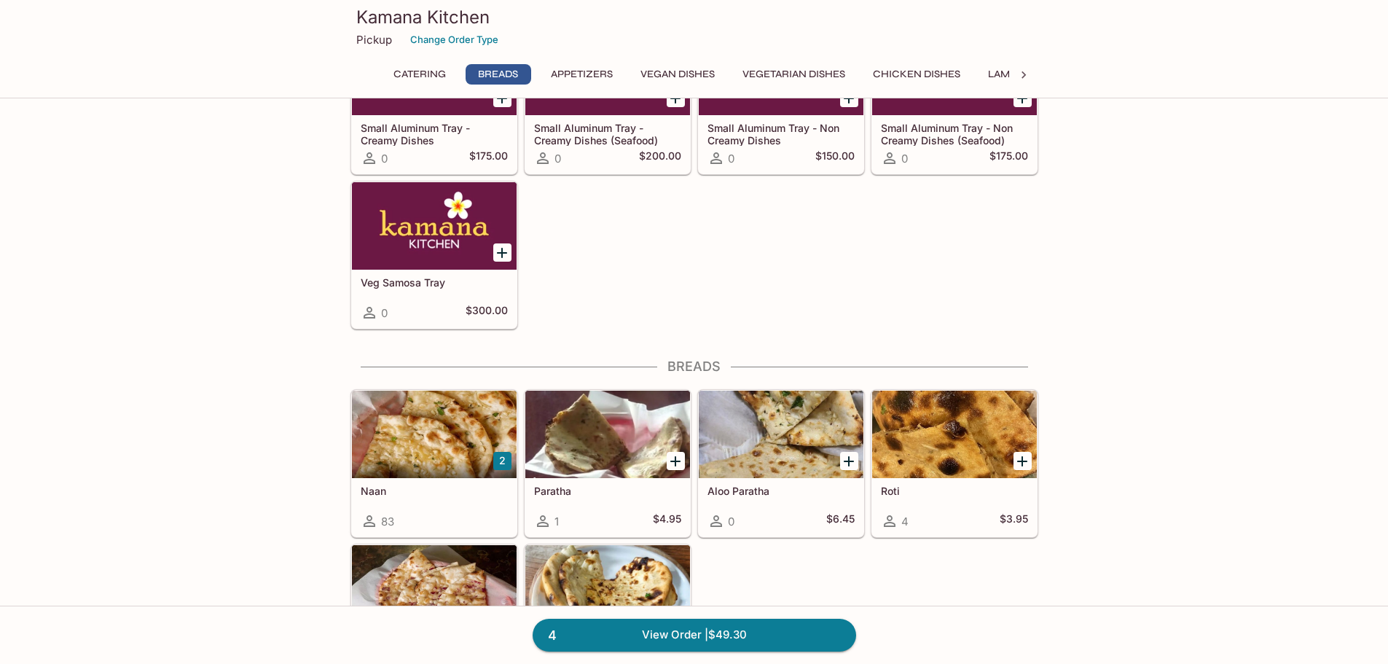
scroll to position [516, 0]
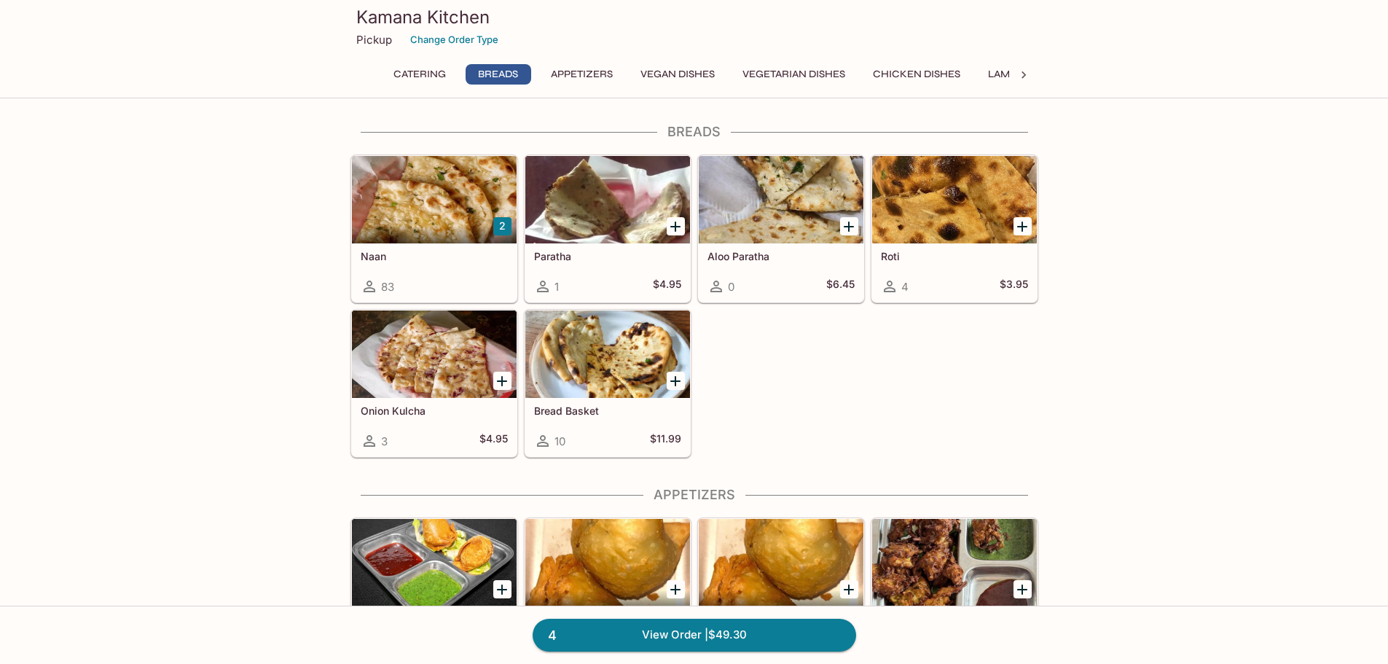
click at [458, 247] on div "Naan 83" at bounding box center [434, 272] width 165 height 58
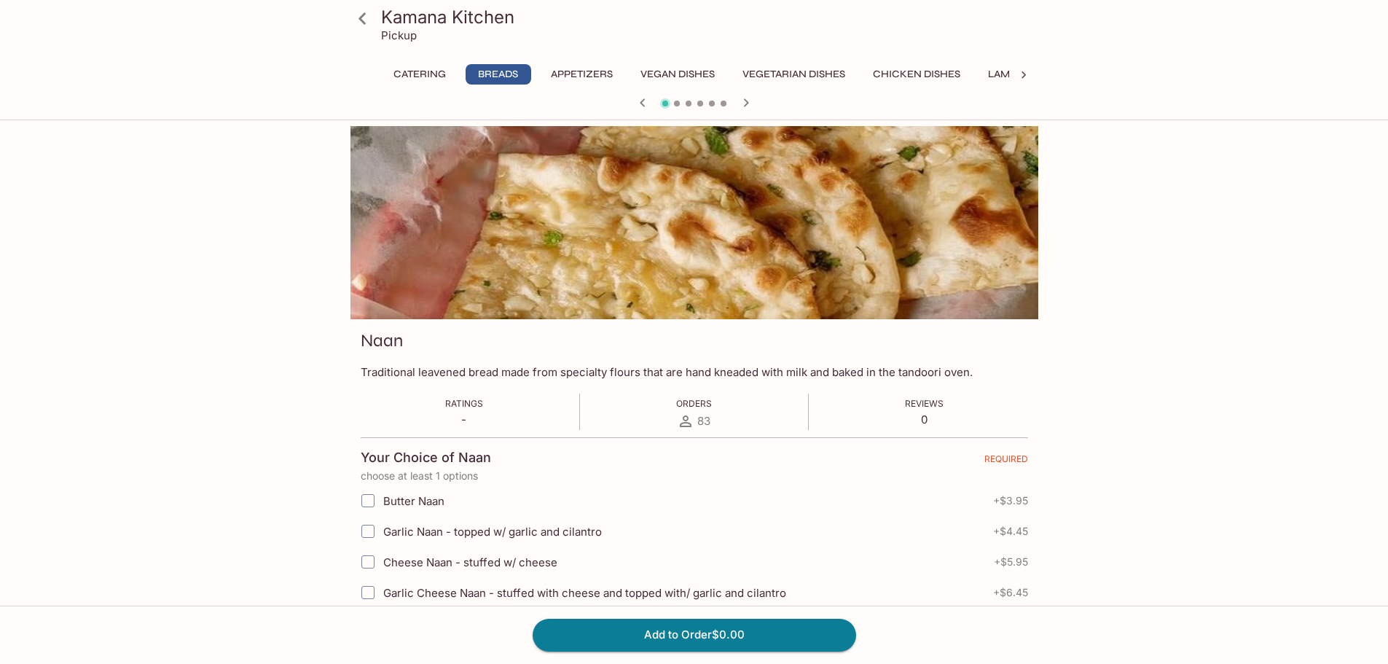
click at [418, 528] on span "Garlic Naan - topped w/ garlic and cilantro" at bounding box center [492, 532] width 219 height 14
click at [367, 496] on input "Butter Naan" at bounding box center [367, 500] width 29 height 29
click at [377, 501] on input "Butter Naan" at bounding box center [367, 500] width 29 height 29
checkbox input "true"
click at [367, 504] on input "Butter Naan" at bounding box center [367, 500] width 29 height 29
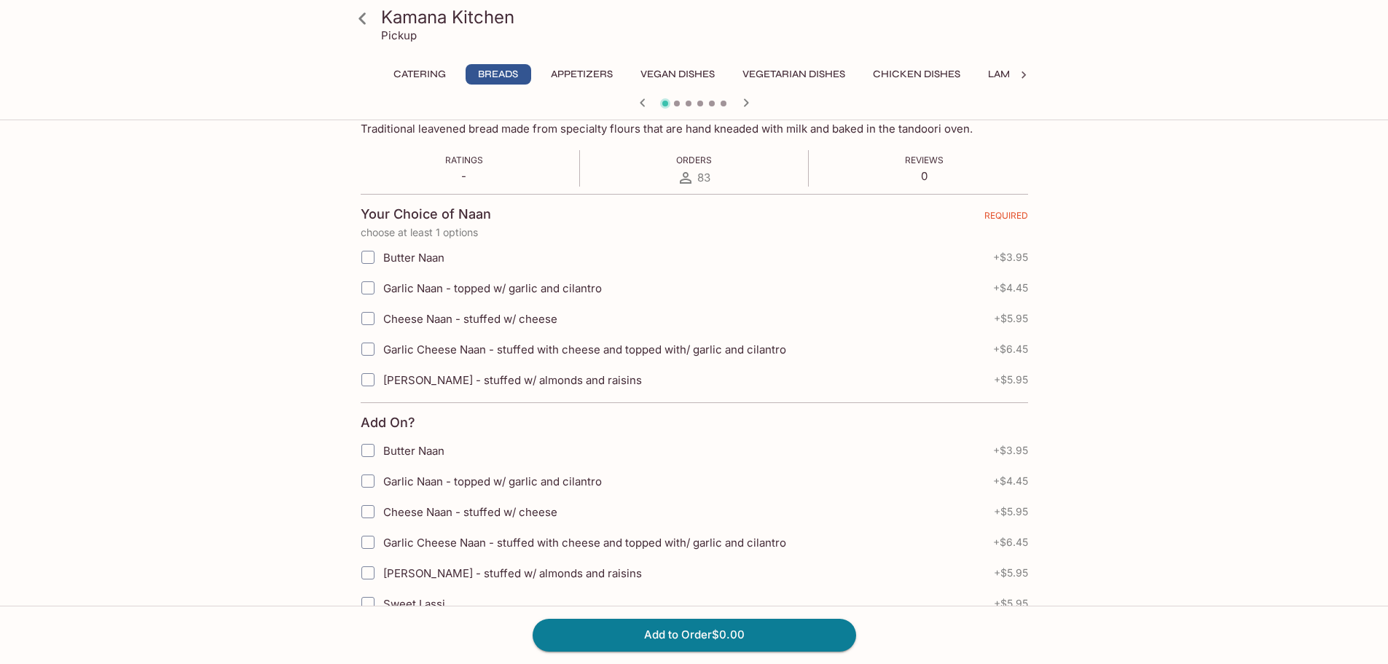
scroll to position [219, 0]
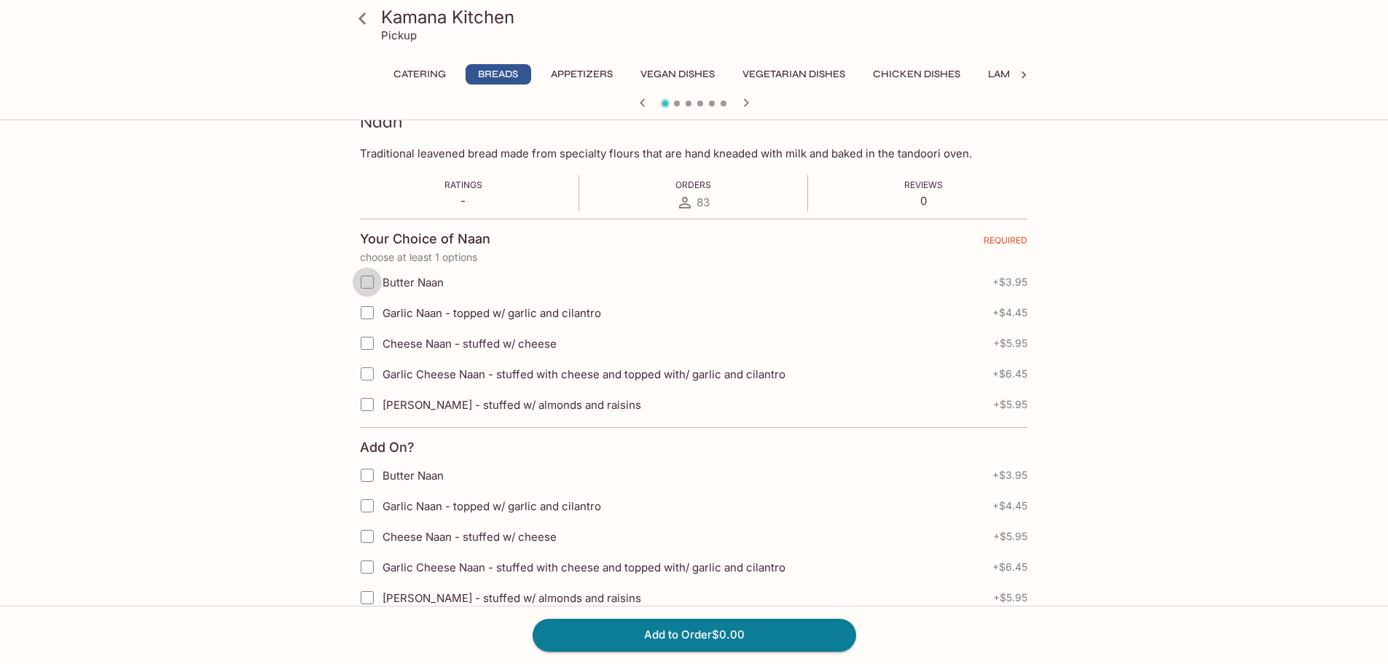
click at [374, 281] on input "Butter Naan" at bounding box center [367, 281] width 29 height 29
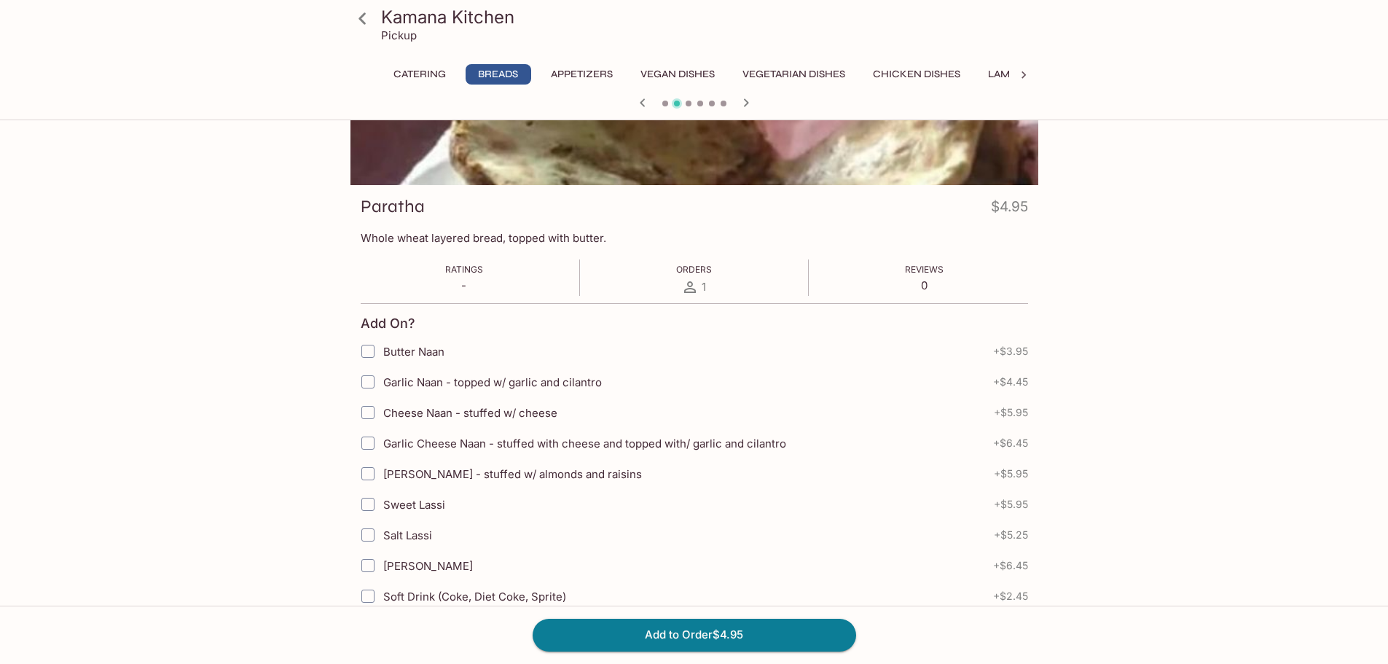
scroll to position [0, 0]
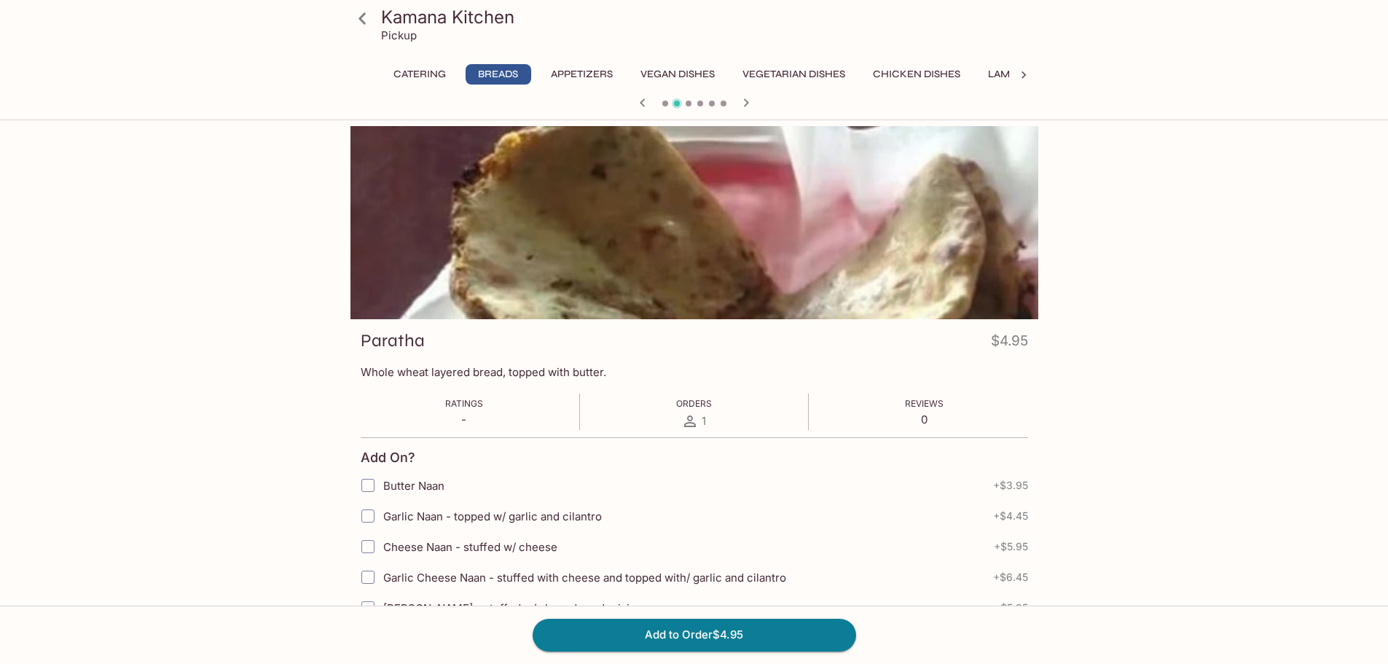
scroll to position [466, 0]
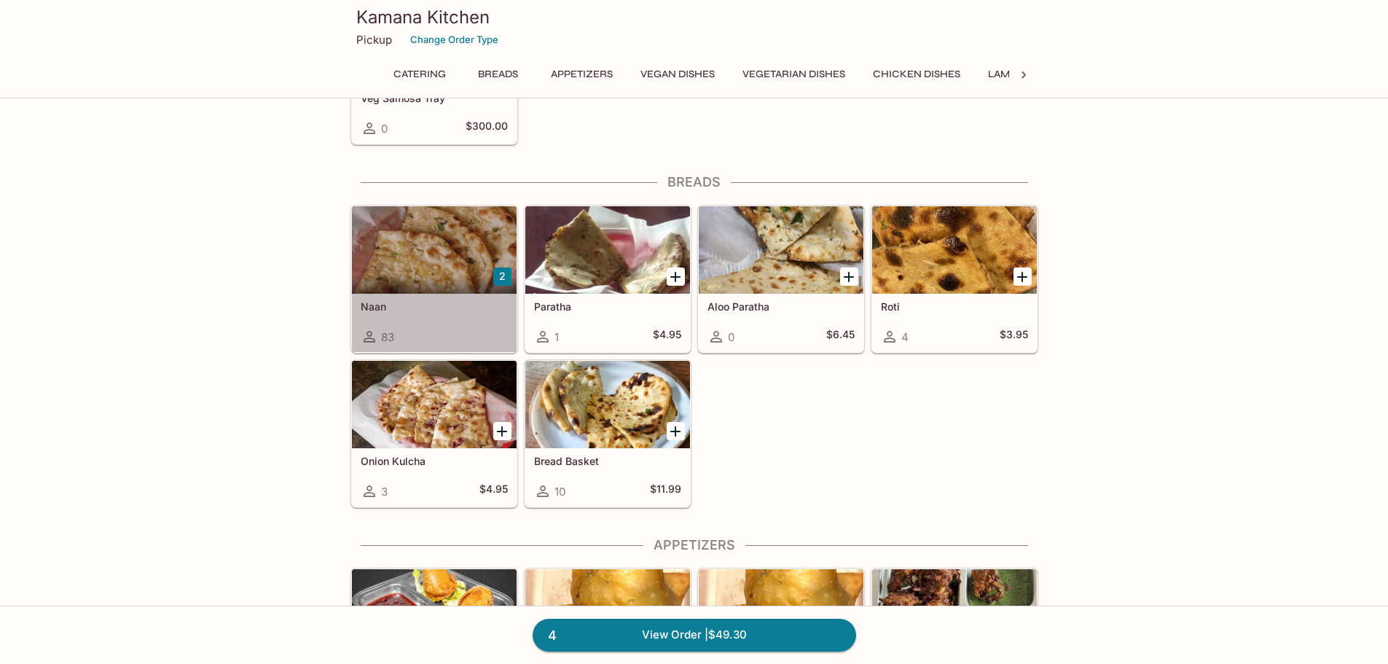
click at [431, 283] on div at bounding box center [434, 249] width 165 height 87
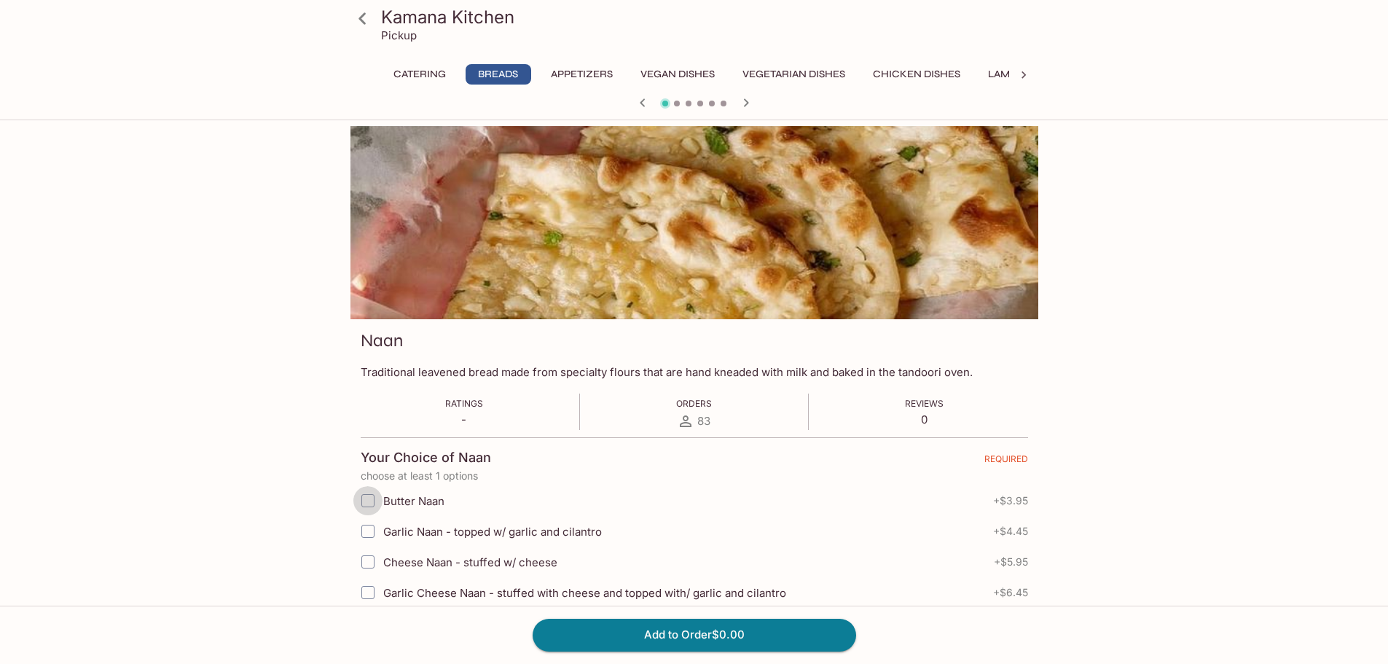
click at [371, 502] on input "Butter Naan" at bounding box center [367, 500] width 29 height 29
checkbox input "true"
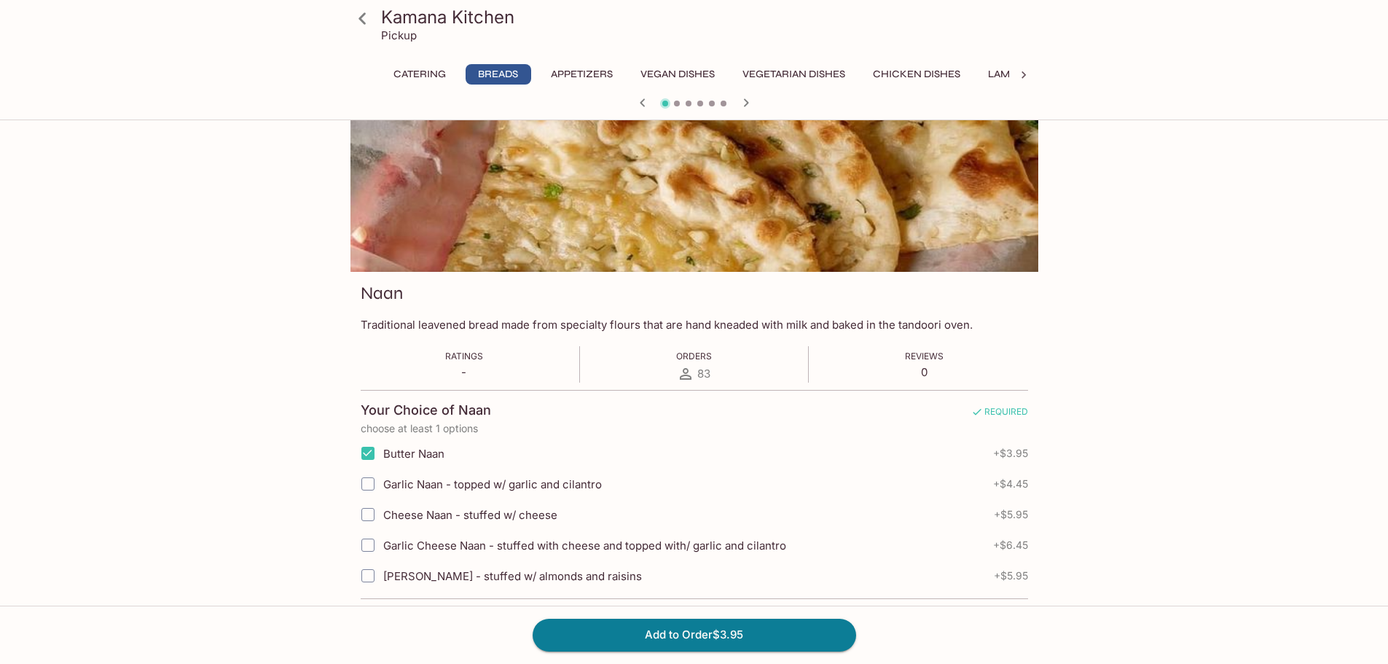
scroll to position [73, 0]
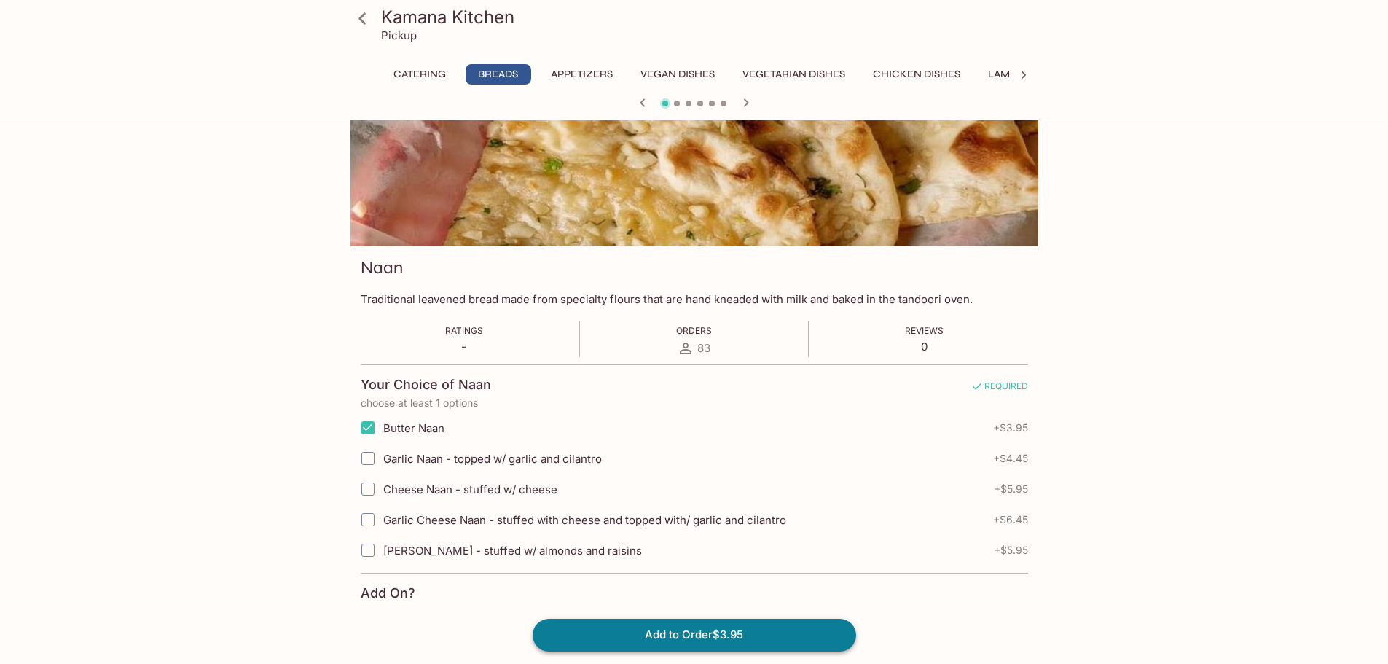
click at [696, 641] on button "Add to Order $3.95" at bounding box center [695, 635] width 324 height 32
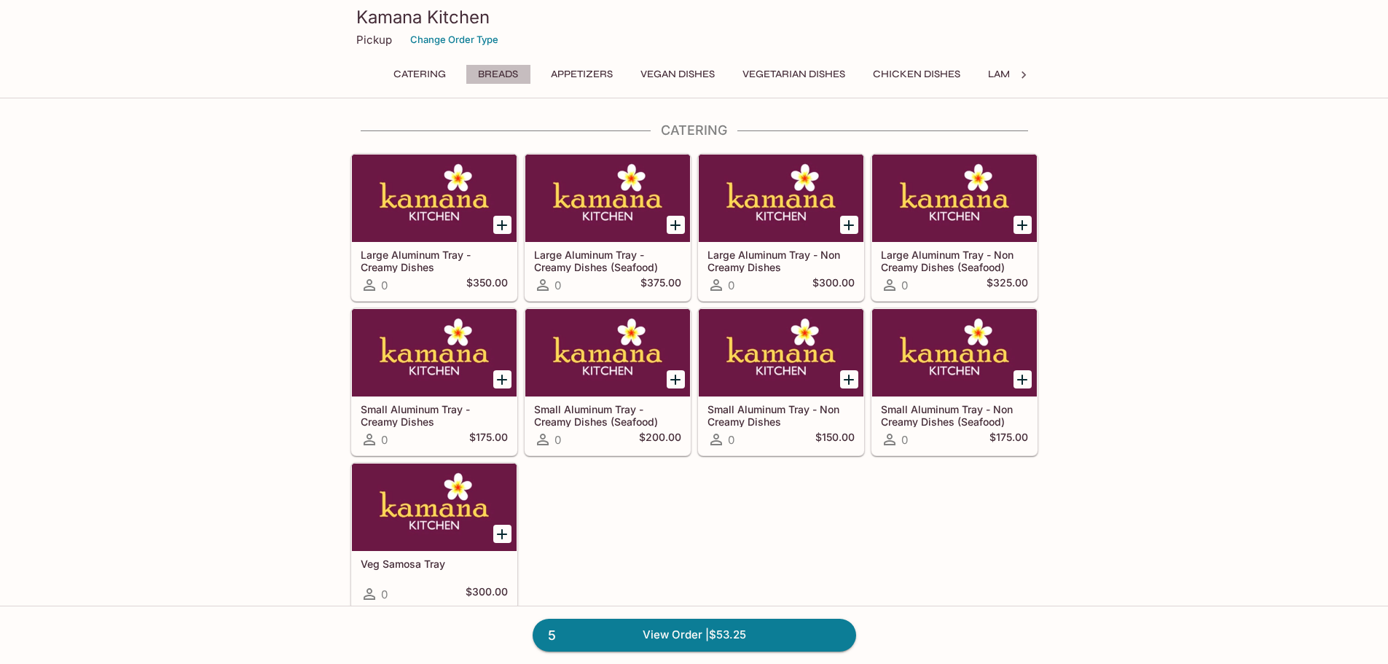
click at [493, 68] on button "Breads" at bounding box center [499, 74] width 66 height 20
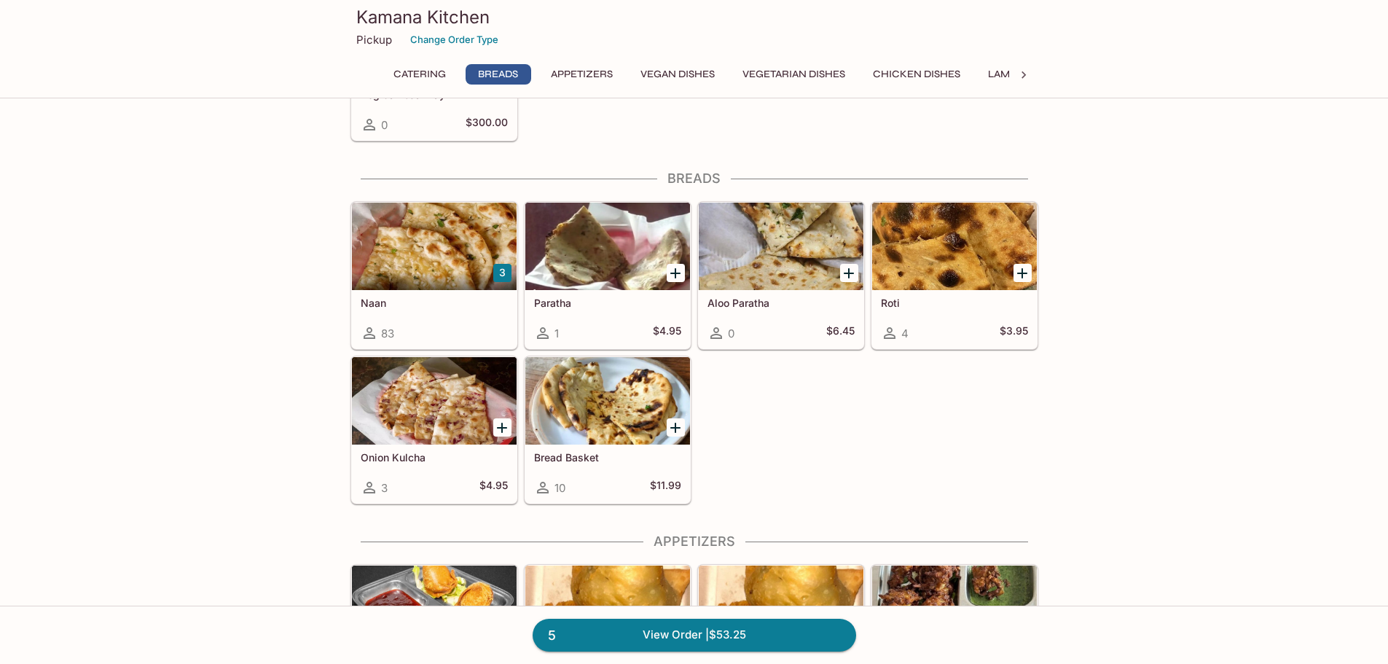
scroll to position [516, 0]
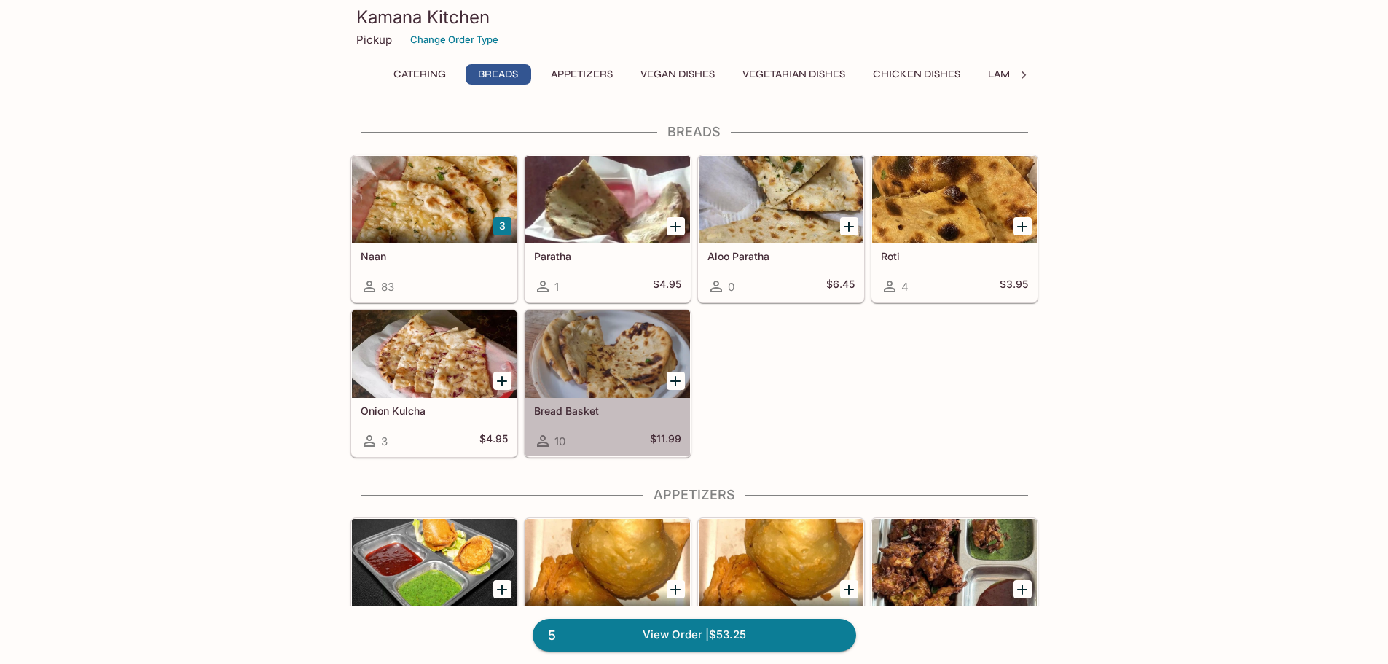
click at [614, 385] on div at bounding box center [607, 353] width 165 height 87
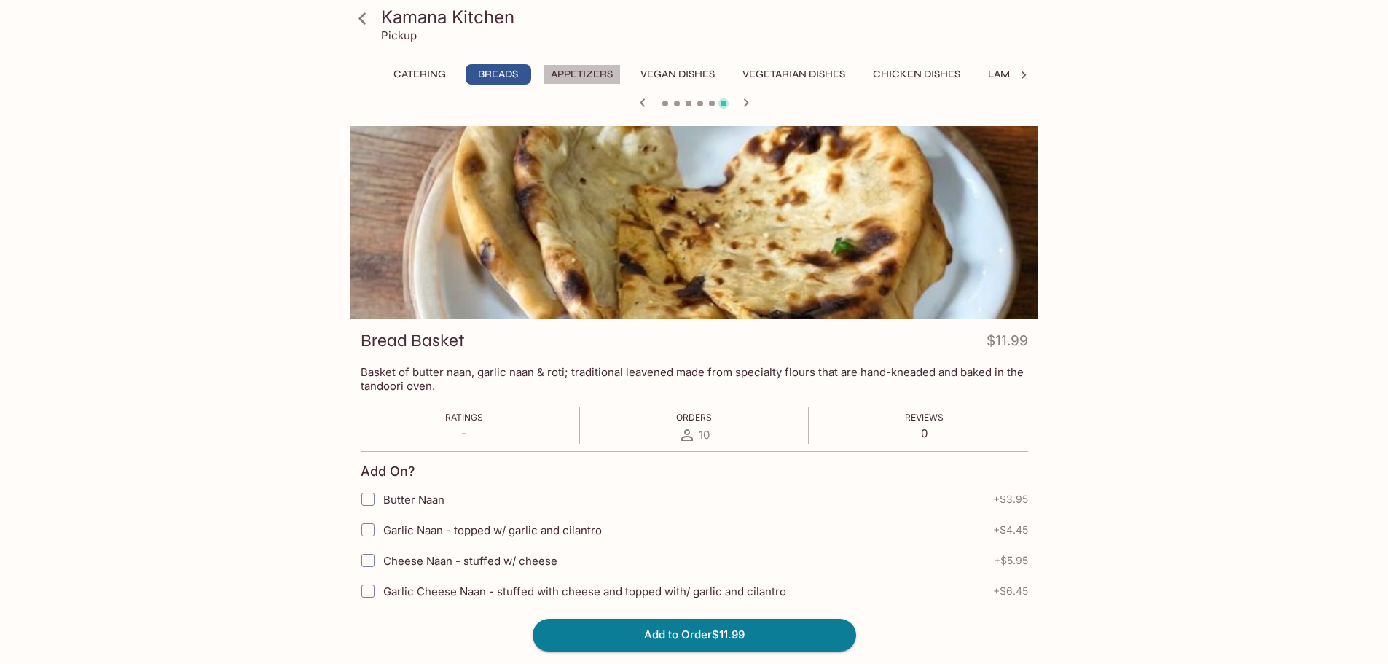
click at [600, 66] on button "Appetizers" at bounding box center [582, 74] width 78 height 20
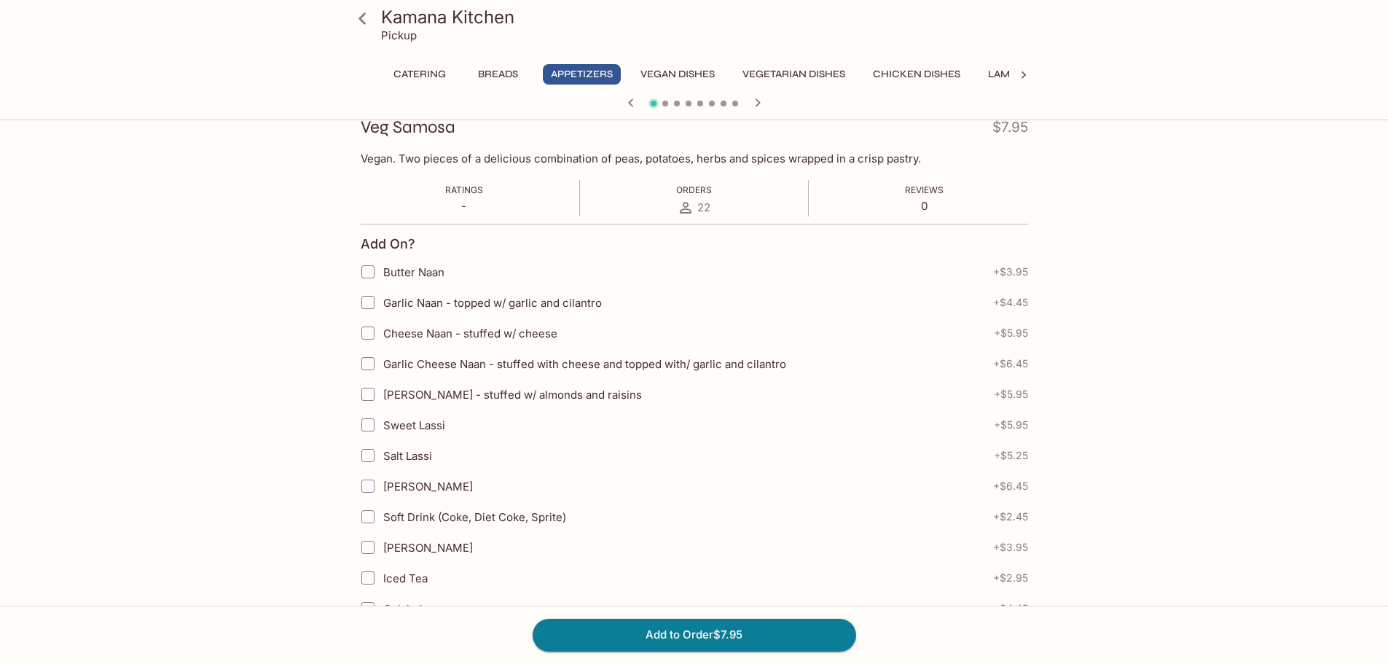
scroll to position [135, 0]
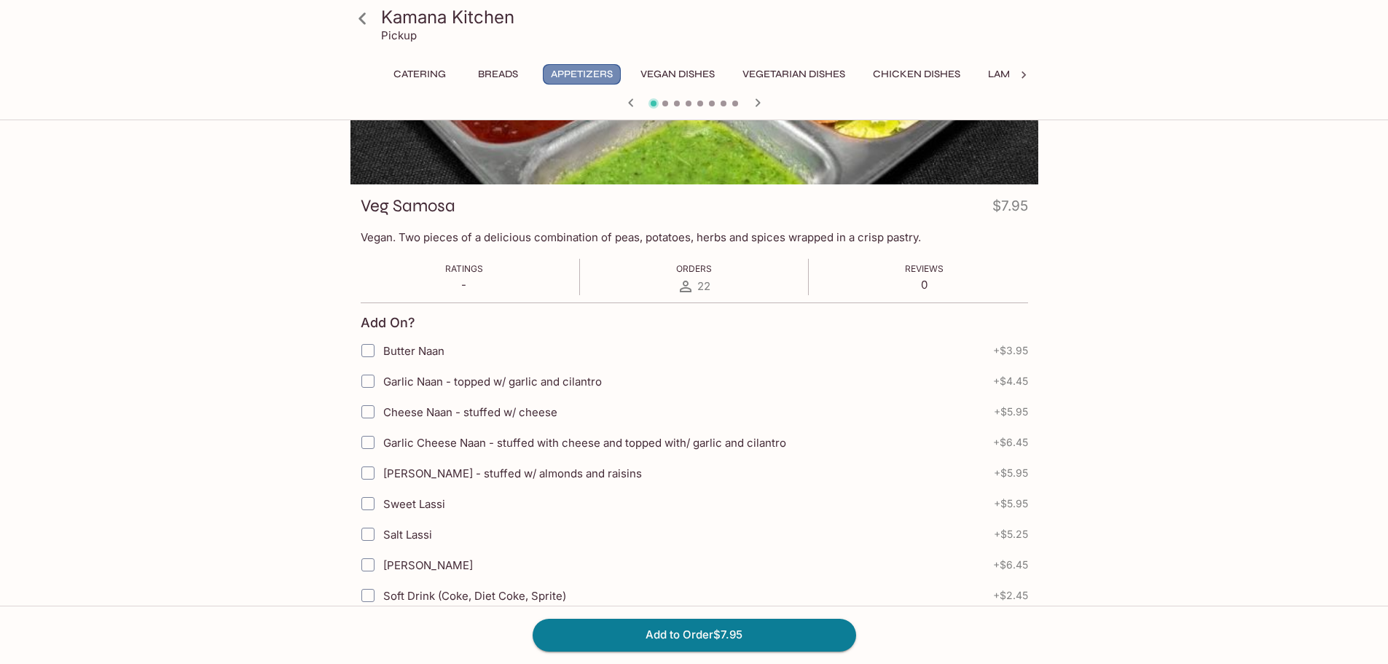
click at [600, 76] on button "Appetizers" at bounding box center [582, 74] width 78 height 20
click at [388, 18] on h3 "Kamana Kitchen" at bounding box center [706, 17] width 651 height 23
click at [393, 19] on h3 "Kamana Kitchen" at bounding box center [706, 17] width 651 height 23
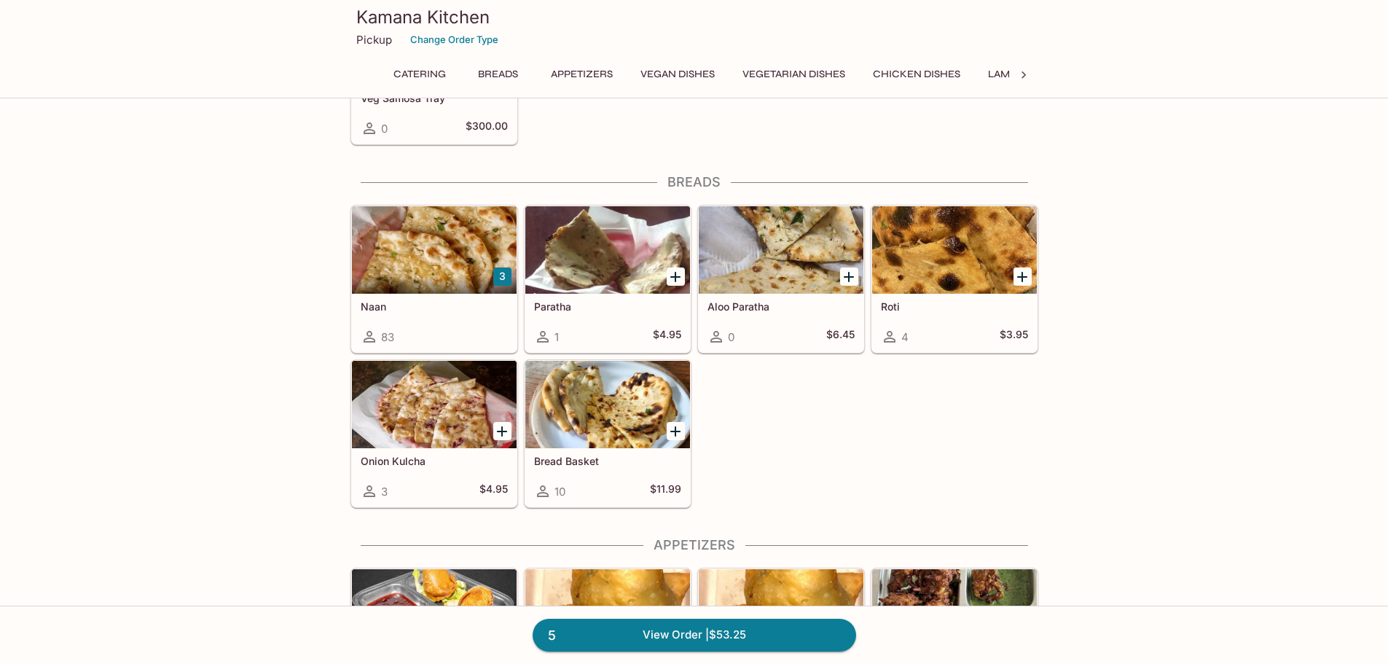
click at [586, 77] on button "Appetizers" at bounding box center [582, 74] width 78 height 20
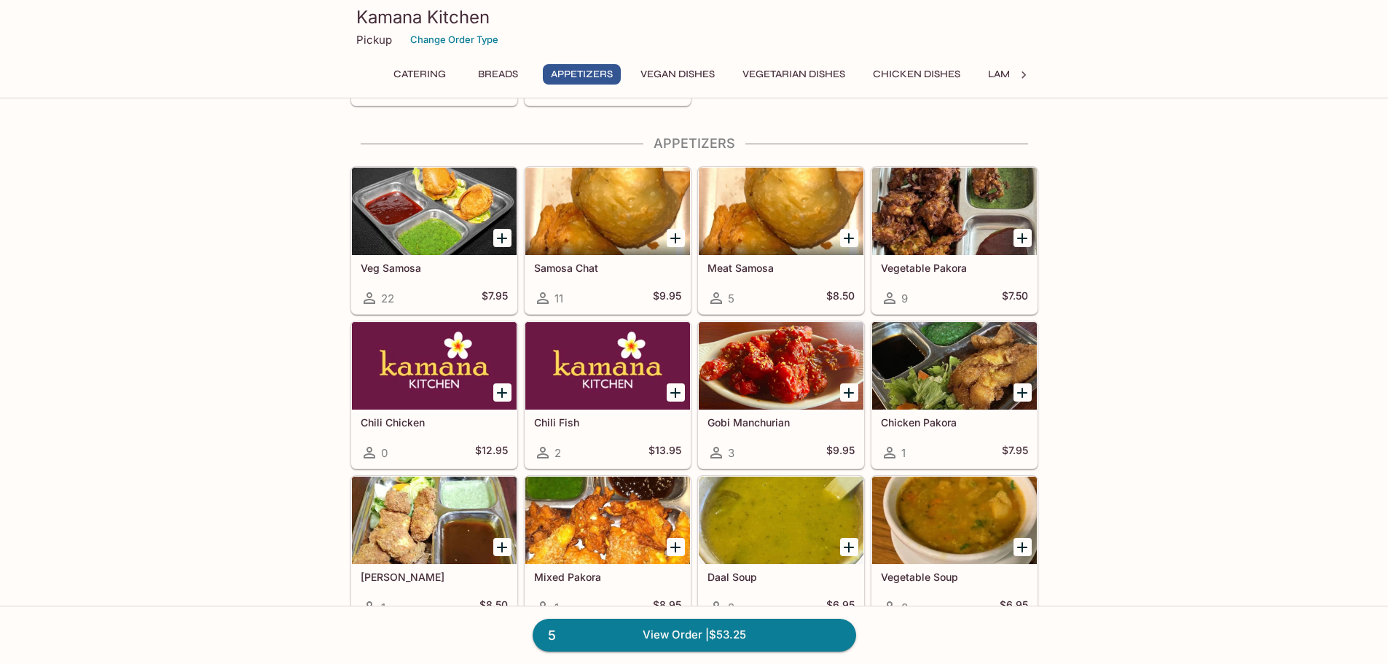
scroll to position [879, 0]
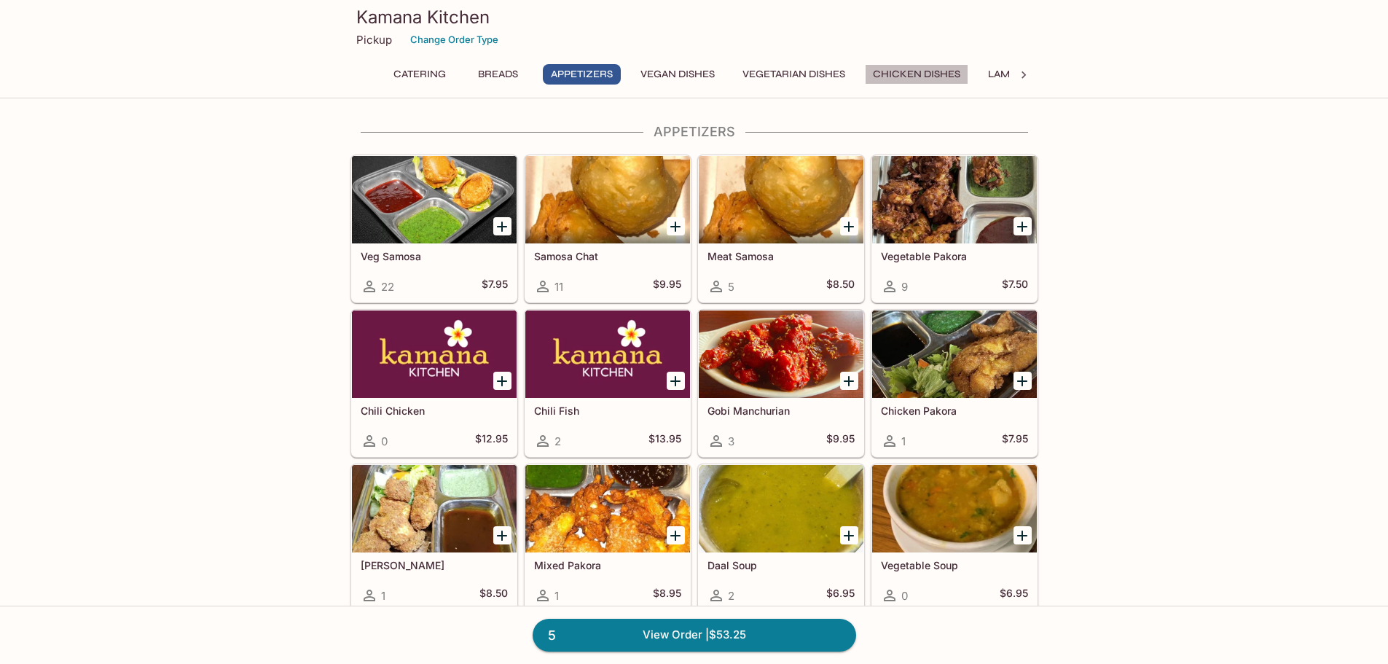
click at [907, 72] on button "Chicken Dishes" at bounding box center [916, 74] width 103 height 20
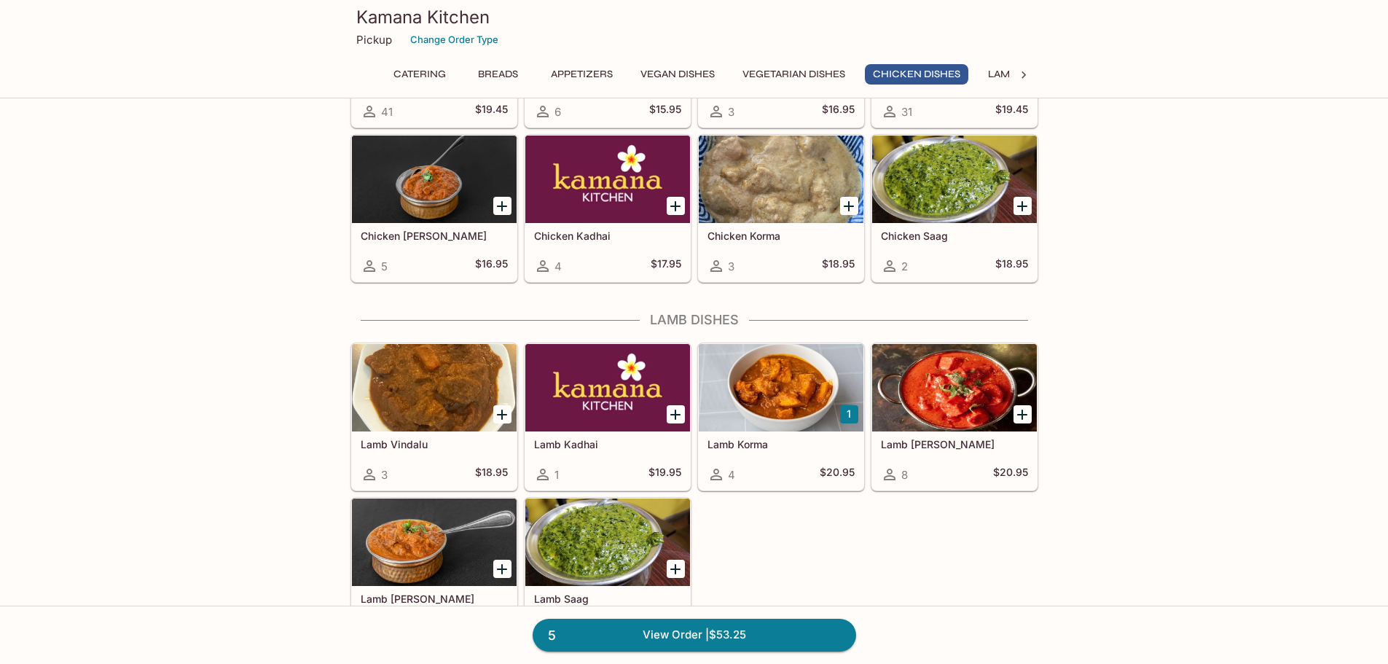
scroll to position [2804, 0]
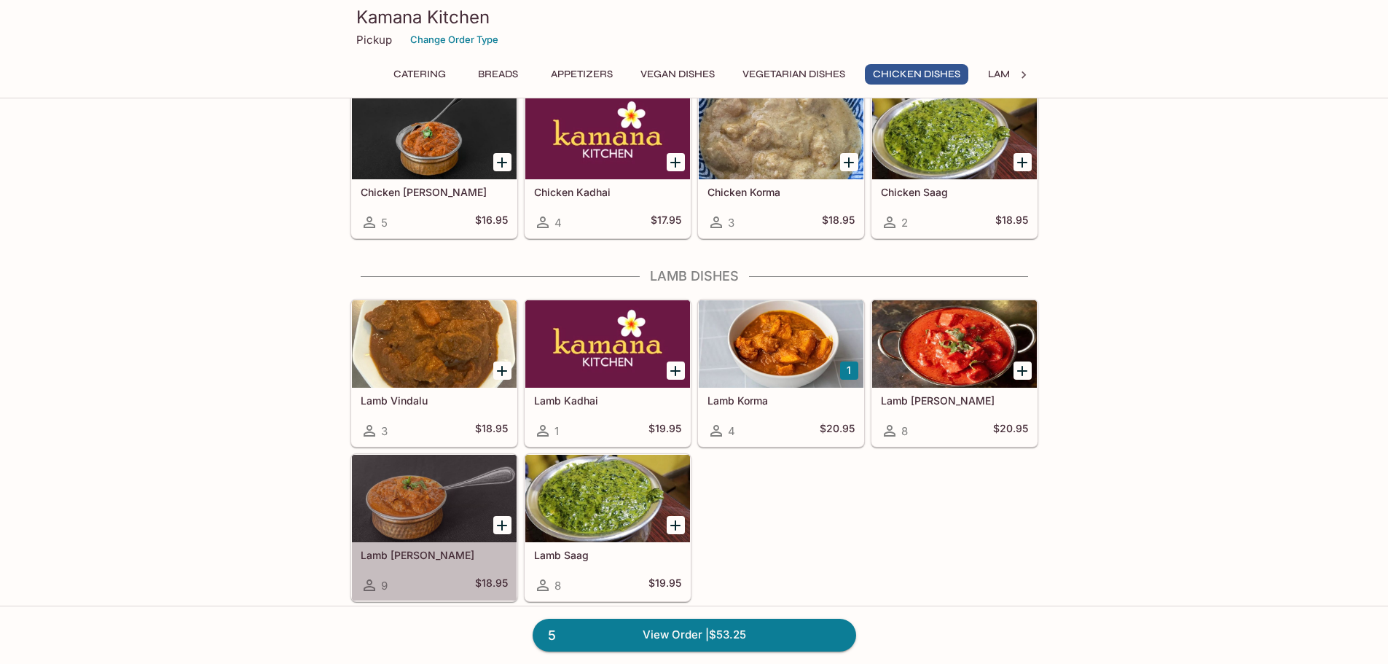
click at [436, 504] on div at bounding box center [434, 498] width 165 height 87
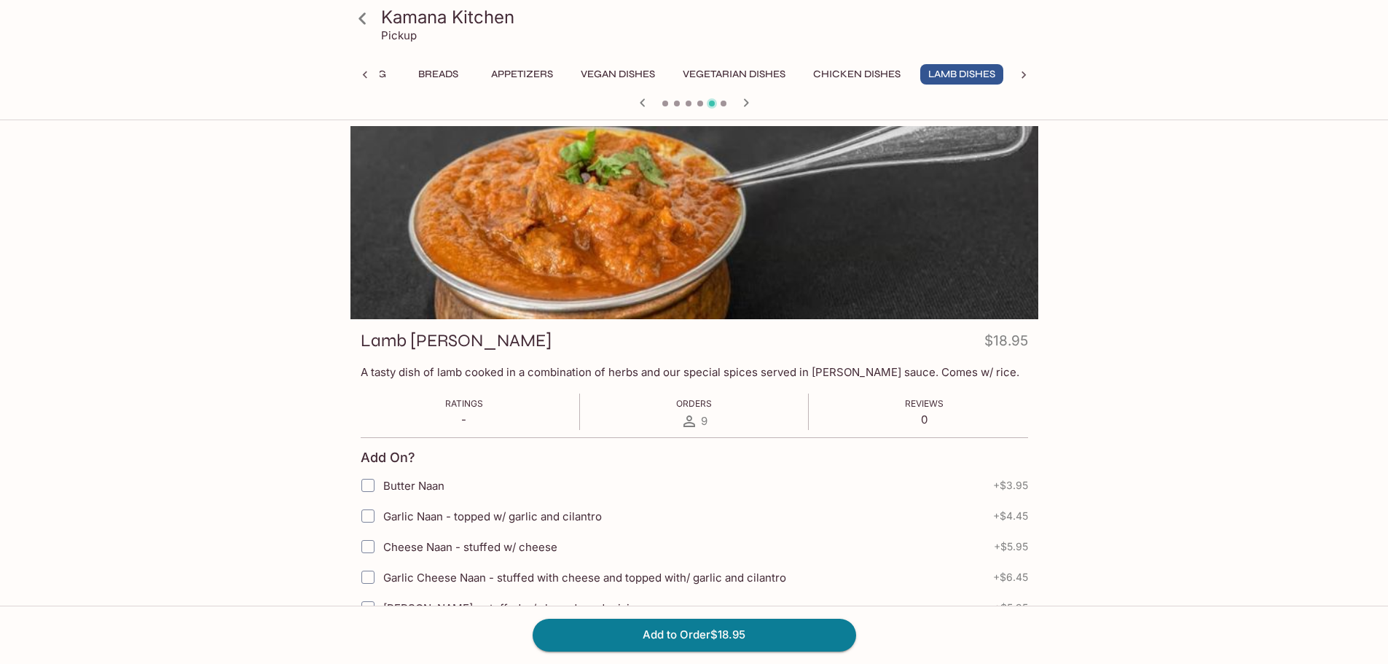
scroll to position [0, 60]
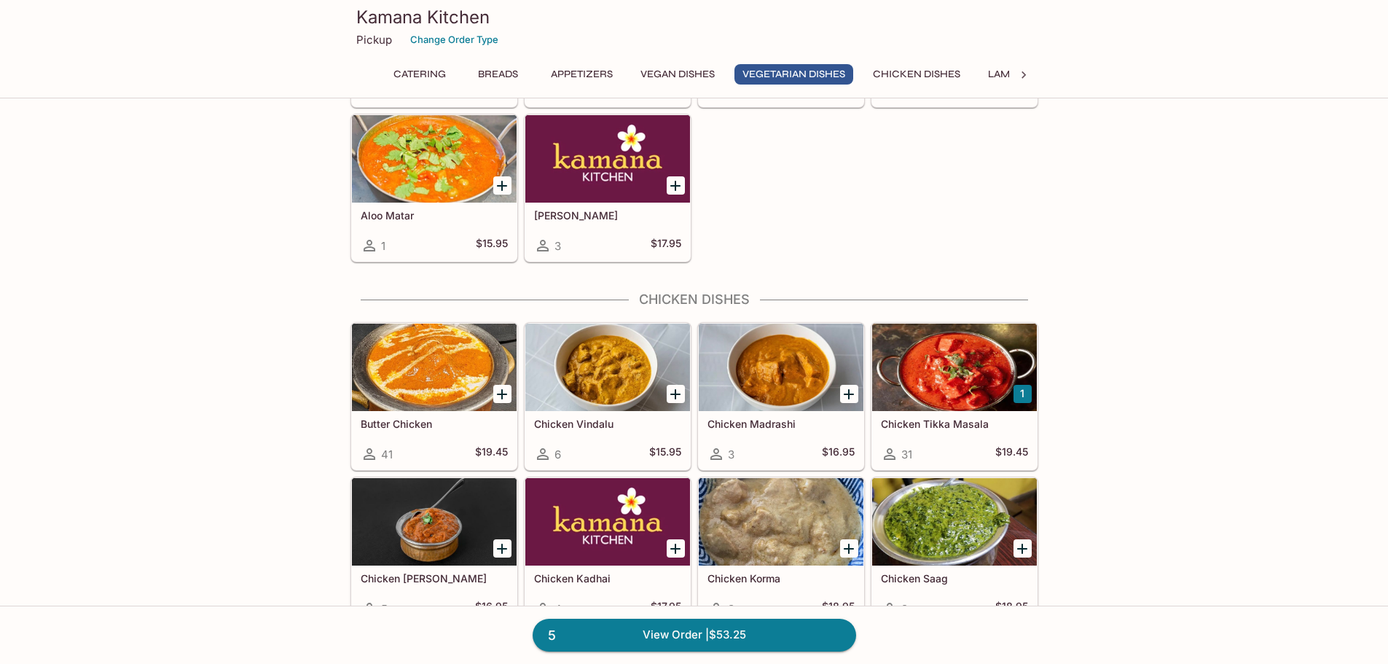
scroll to position [2506, 0]
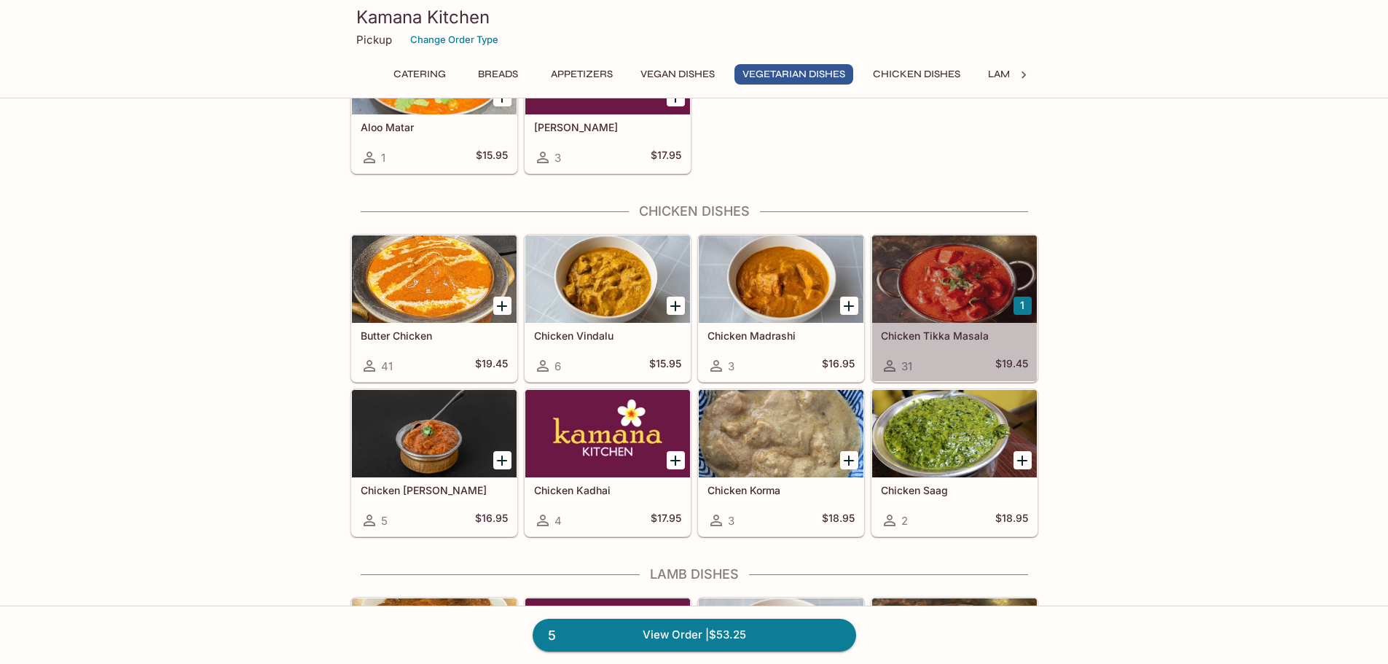
click at [944, 290] on div at bounding box center [954, 278] width 165 height 87
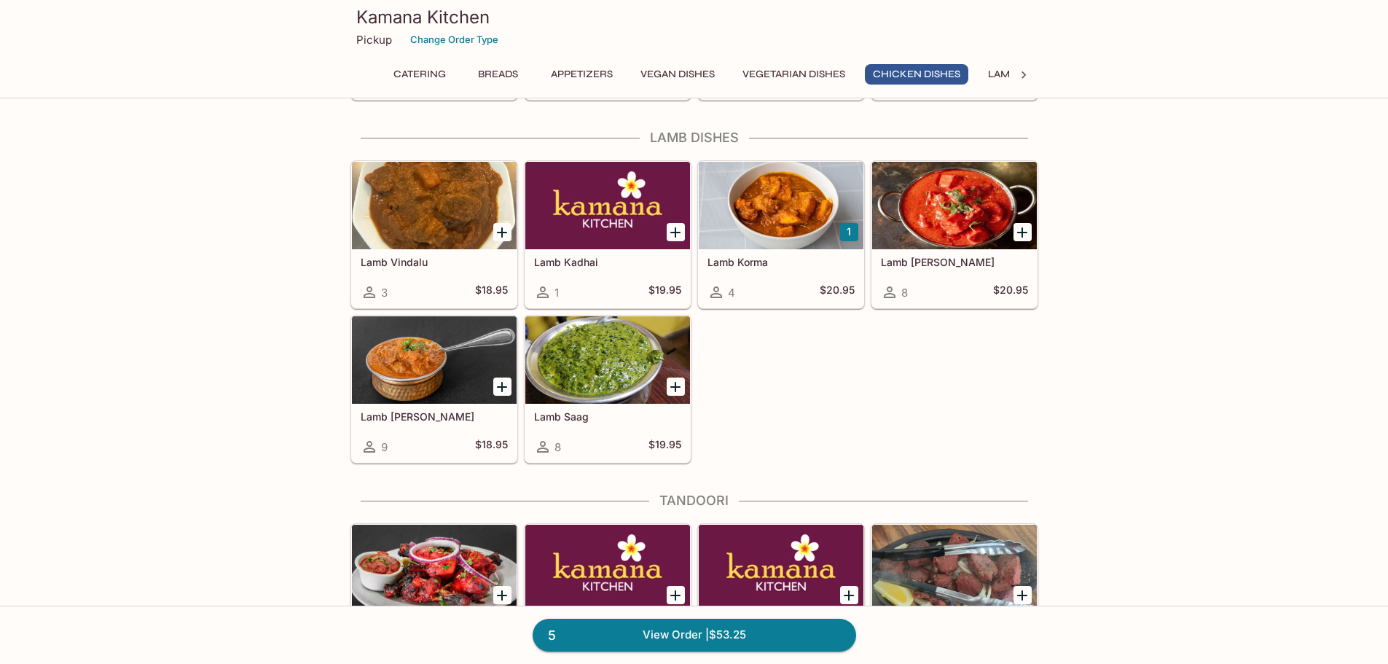
scroll to position [2943, 0]
click at [460, 383] on div at bounding box center [434, 359] width 165 height 87
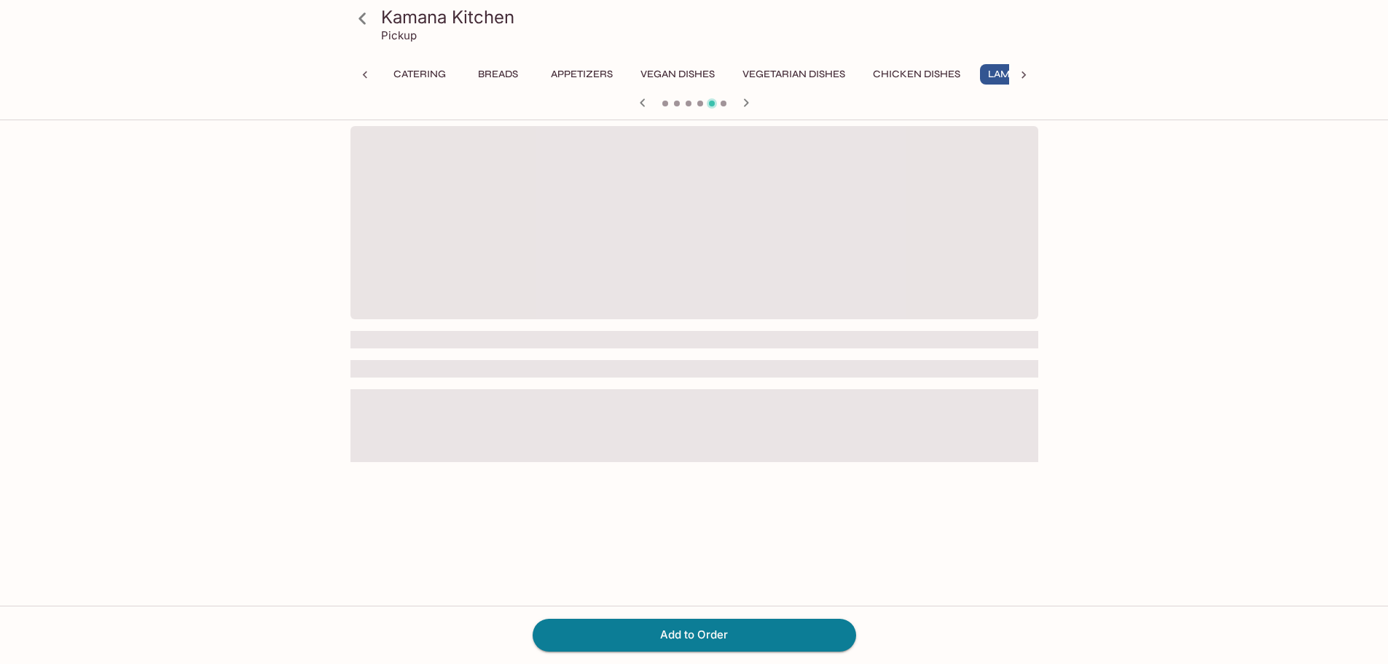
scroll to position [0, 60]
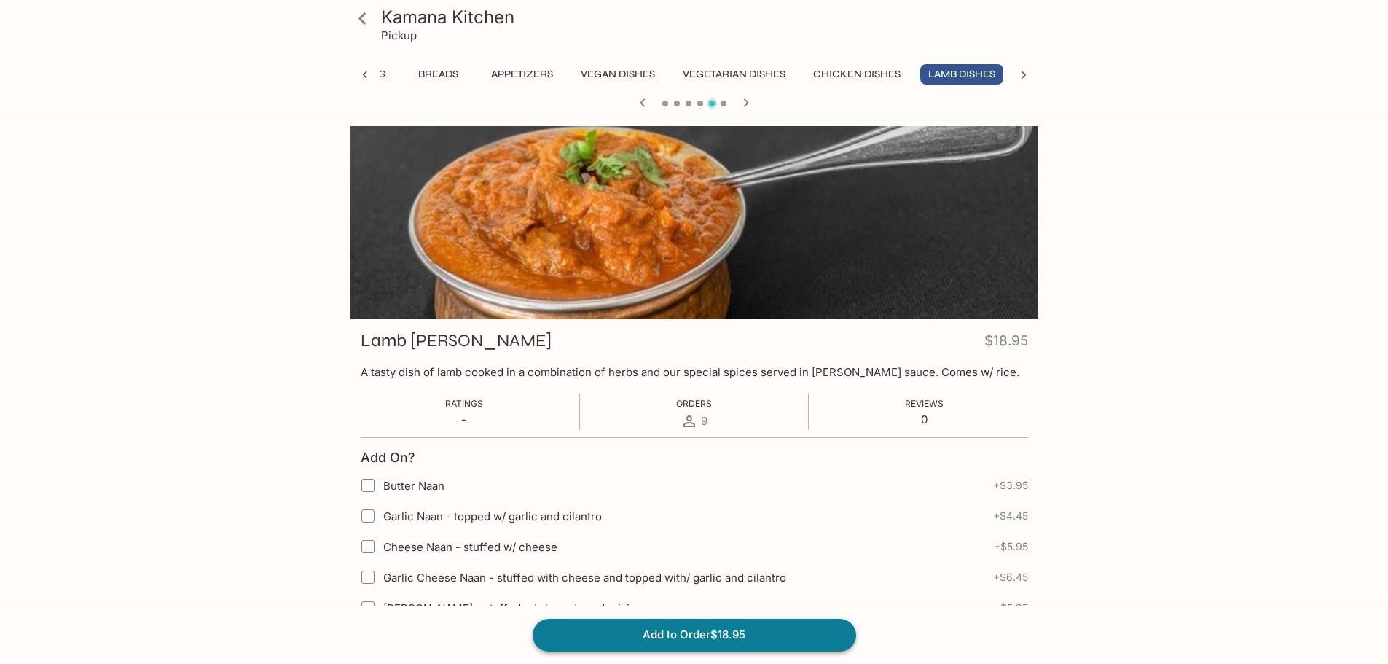
click at [694, 642] on button "Add to Order $18.95" at bounding box center [695, 635] width 324 height 32
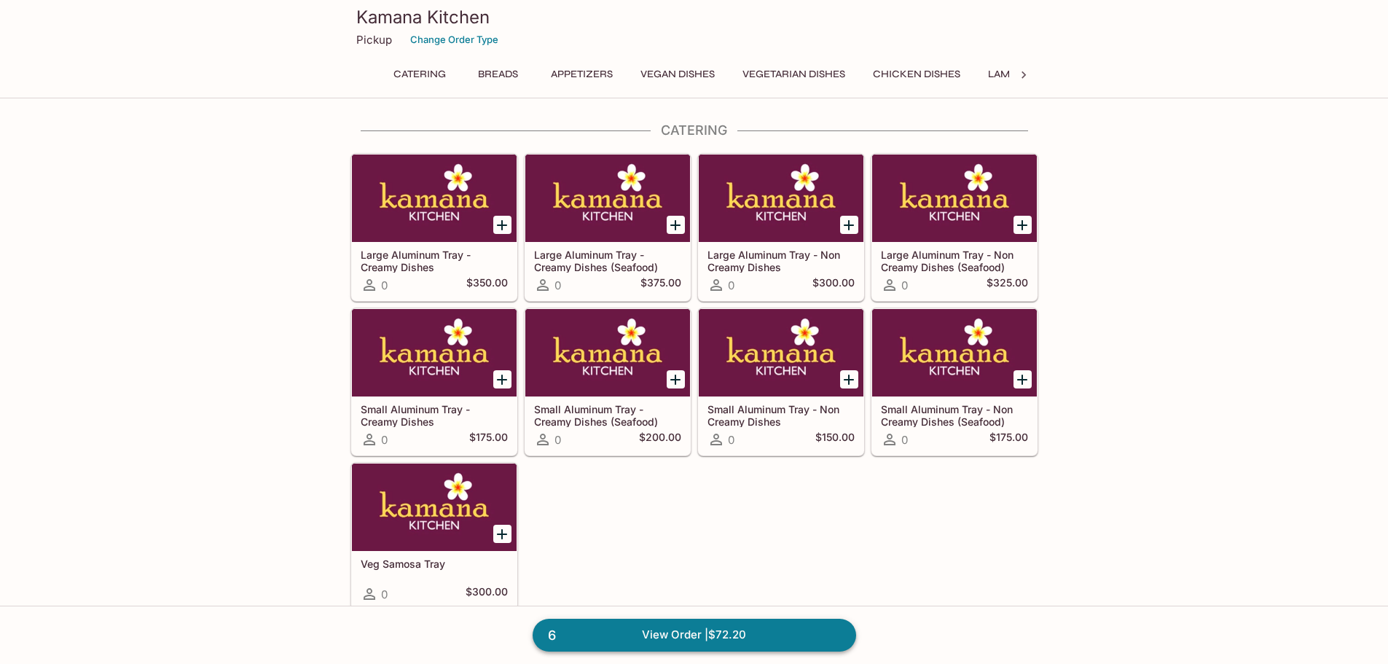
click at [780, 629] on link "6 View Order | $72.20" at bounding box center [695, 635] width 324 height 32
